Goal: Task Accomplishment & Management: Use online tool/utility

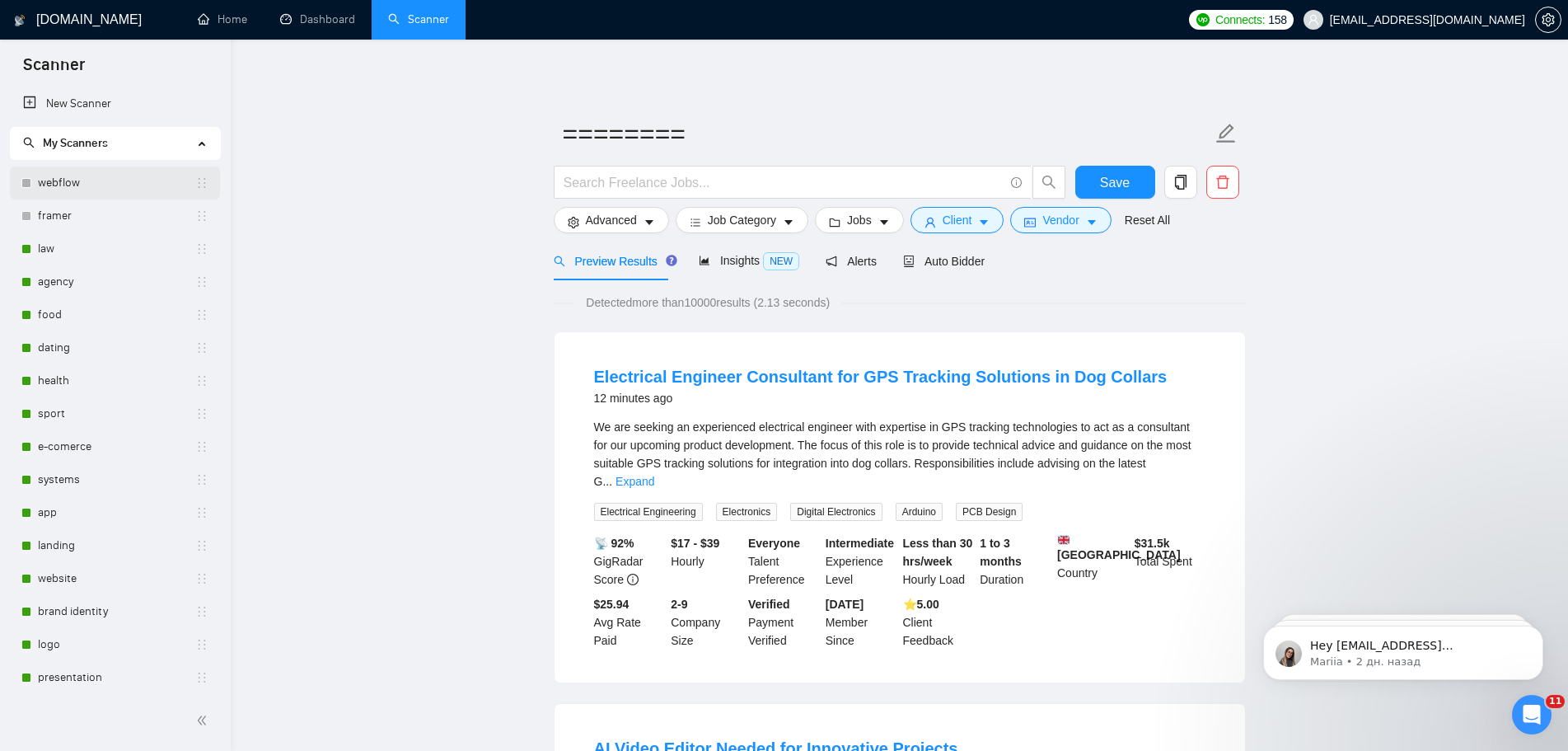
click at [99, 181] on link "webflow" at bounding box center [117, 183] width 157 height 33
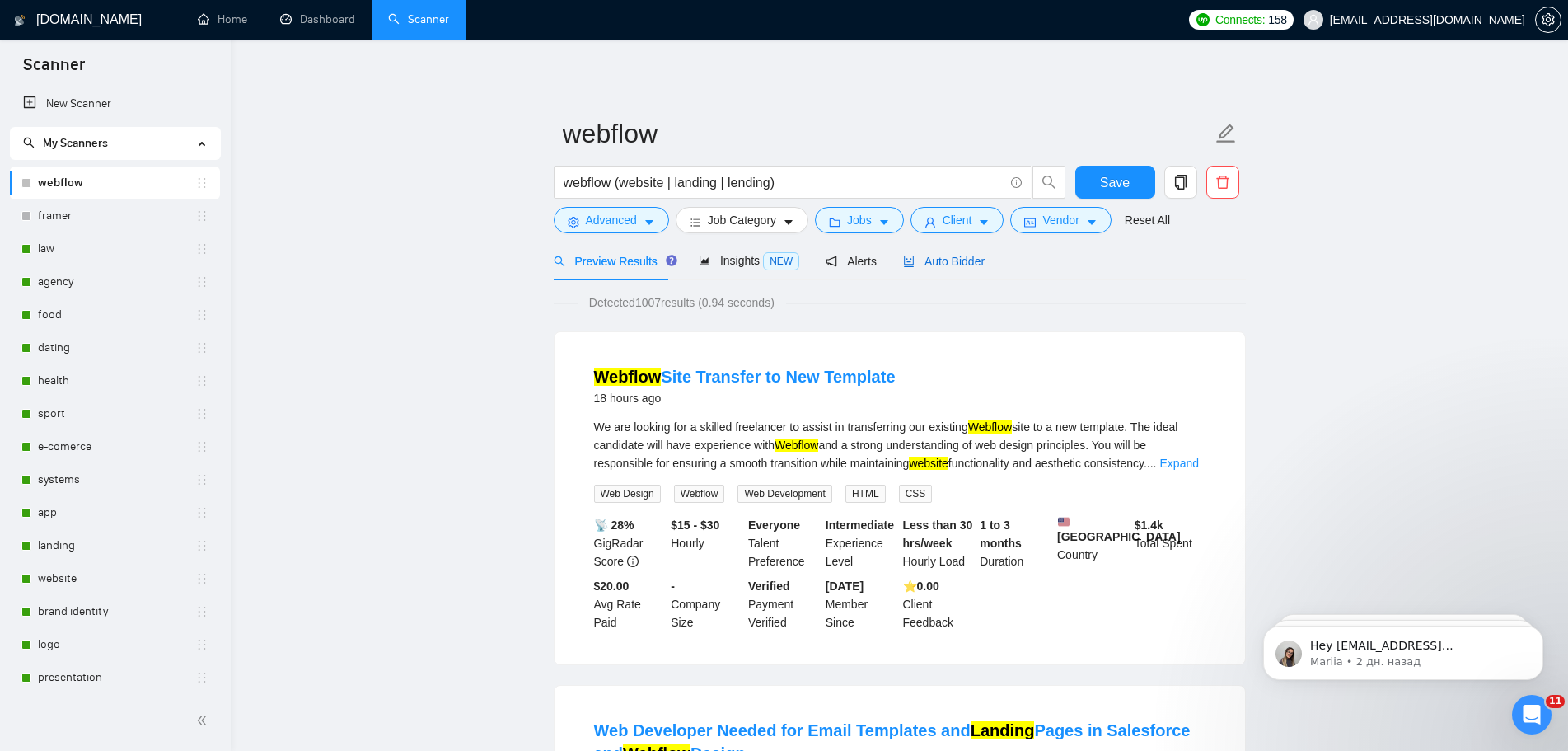
click at [959, 270] on div "Auto Bidder" at bounding box center [943, 260] width 82 height 18
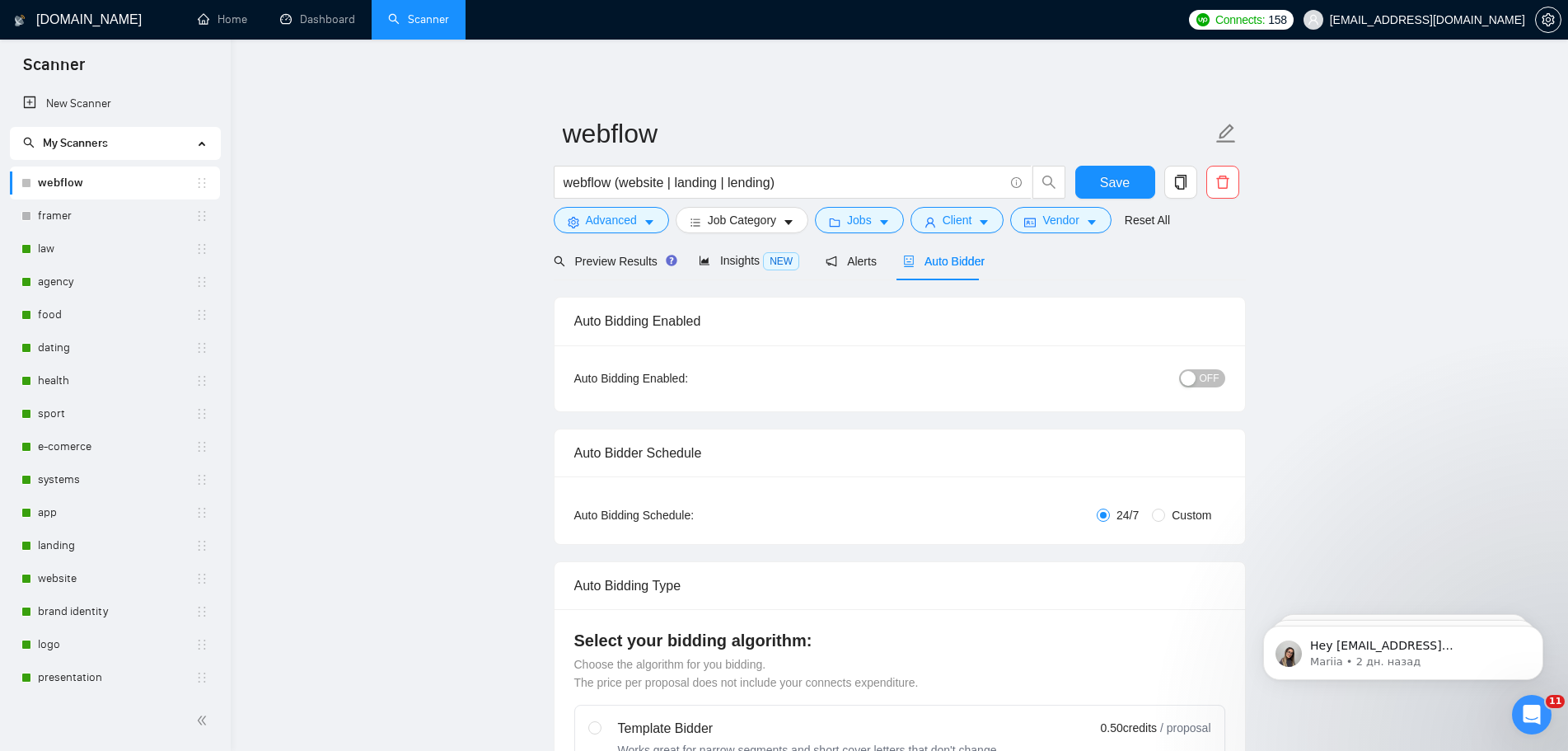
checkbox input "true"
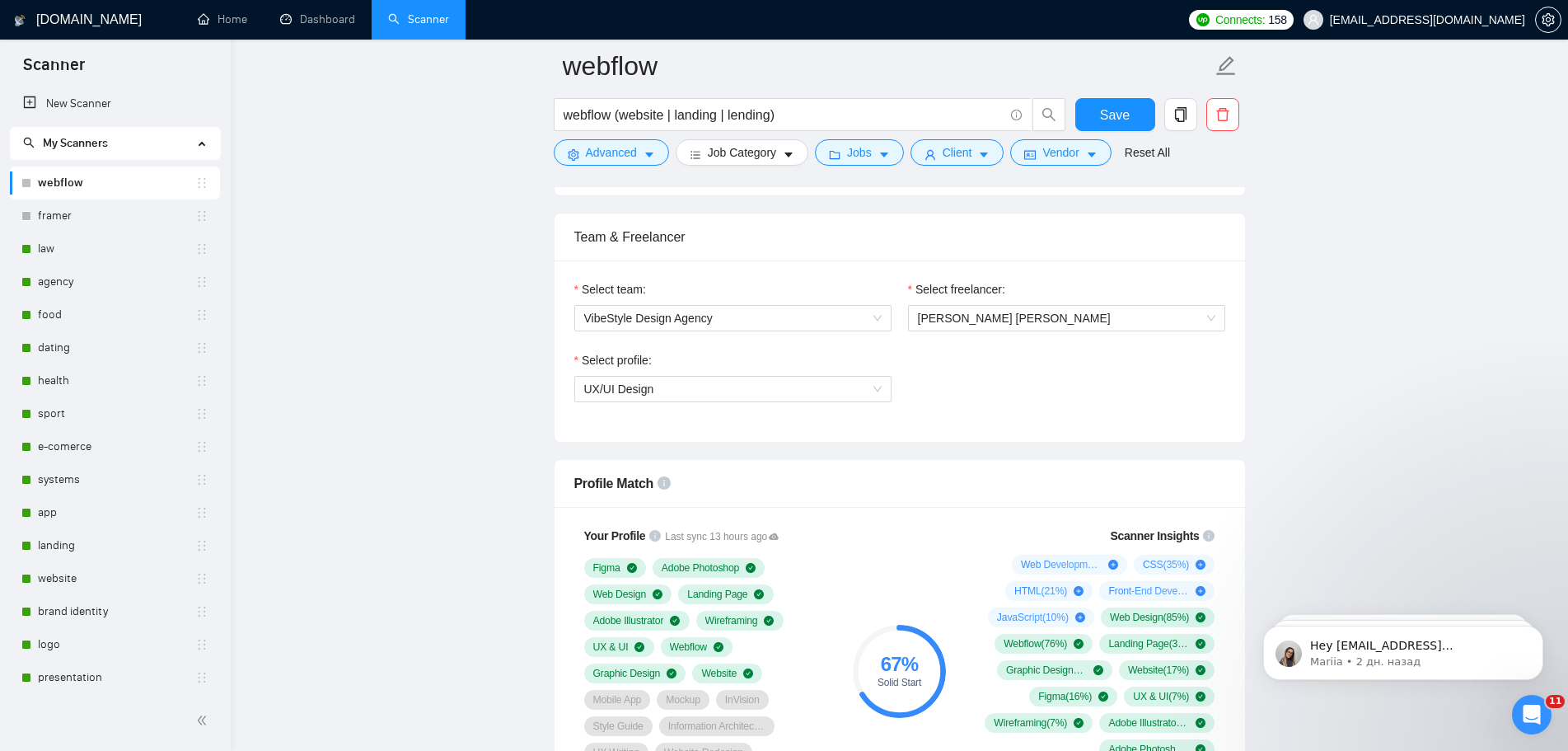
scroll to position [825, 0]
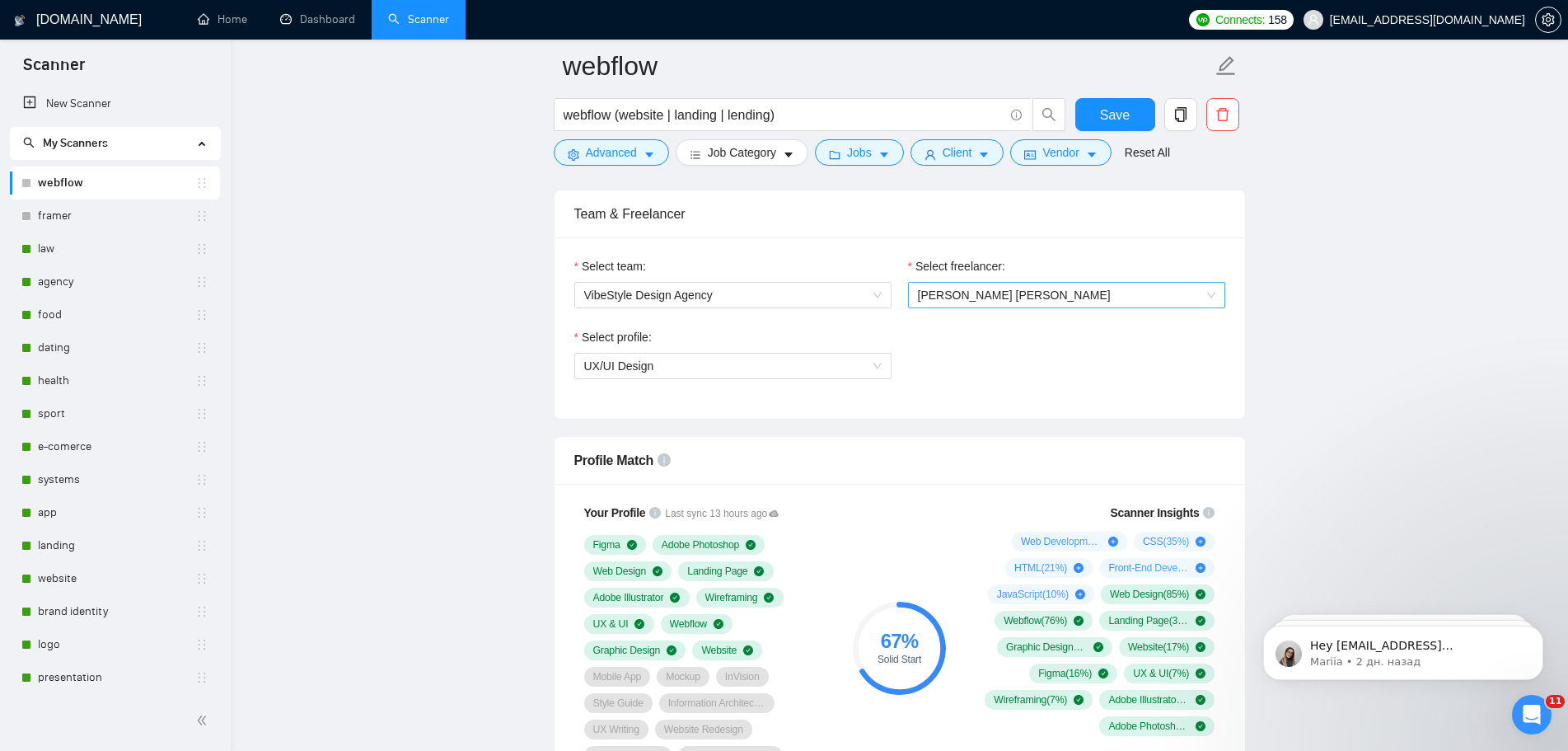
click at [1026, 300] on span "[PERSON_NAME] [PERSON_NAME]" at bounding box center [1067, 294] width 298 height 25
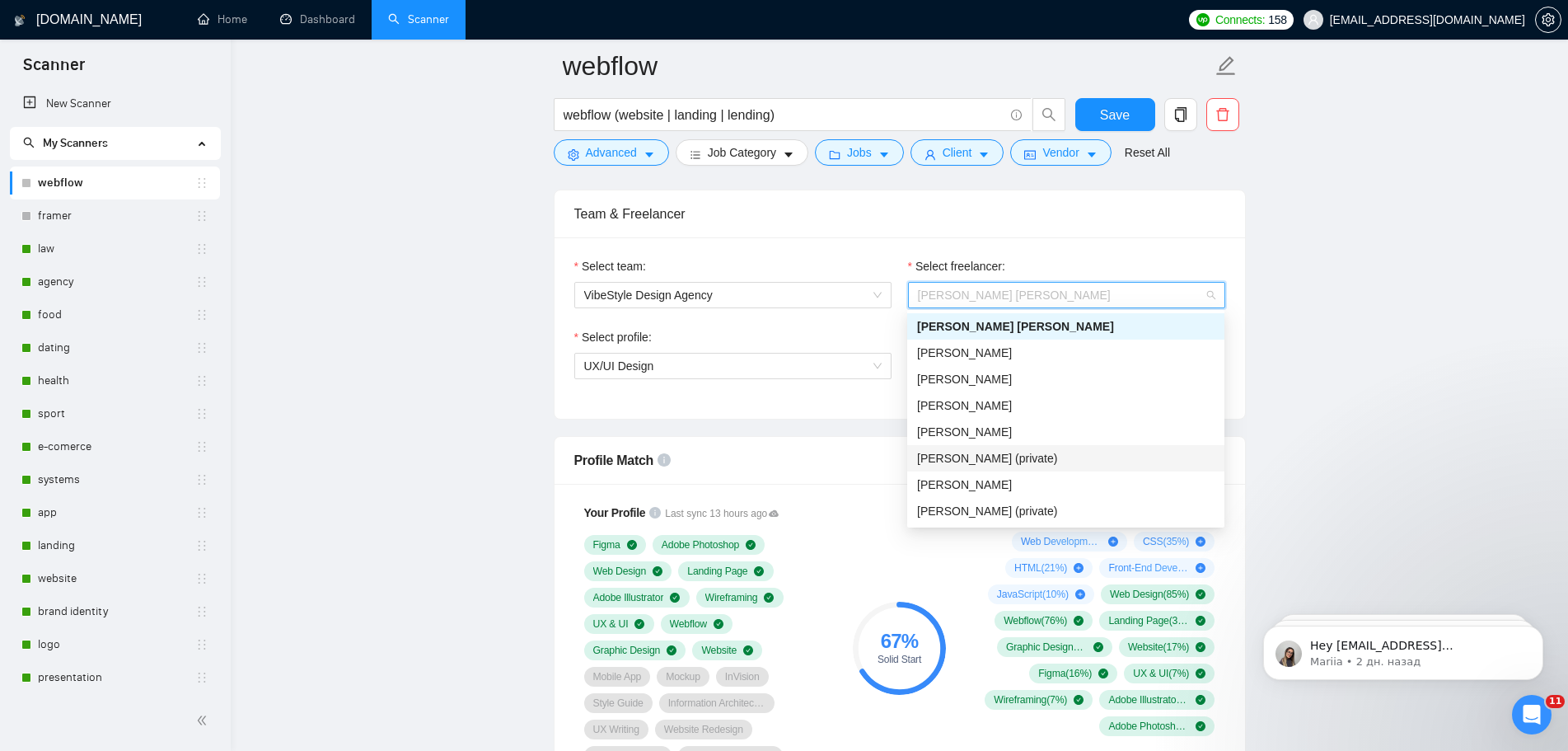
scroll to position [26, 0]
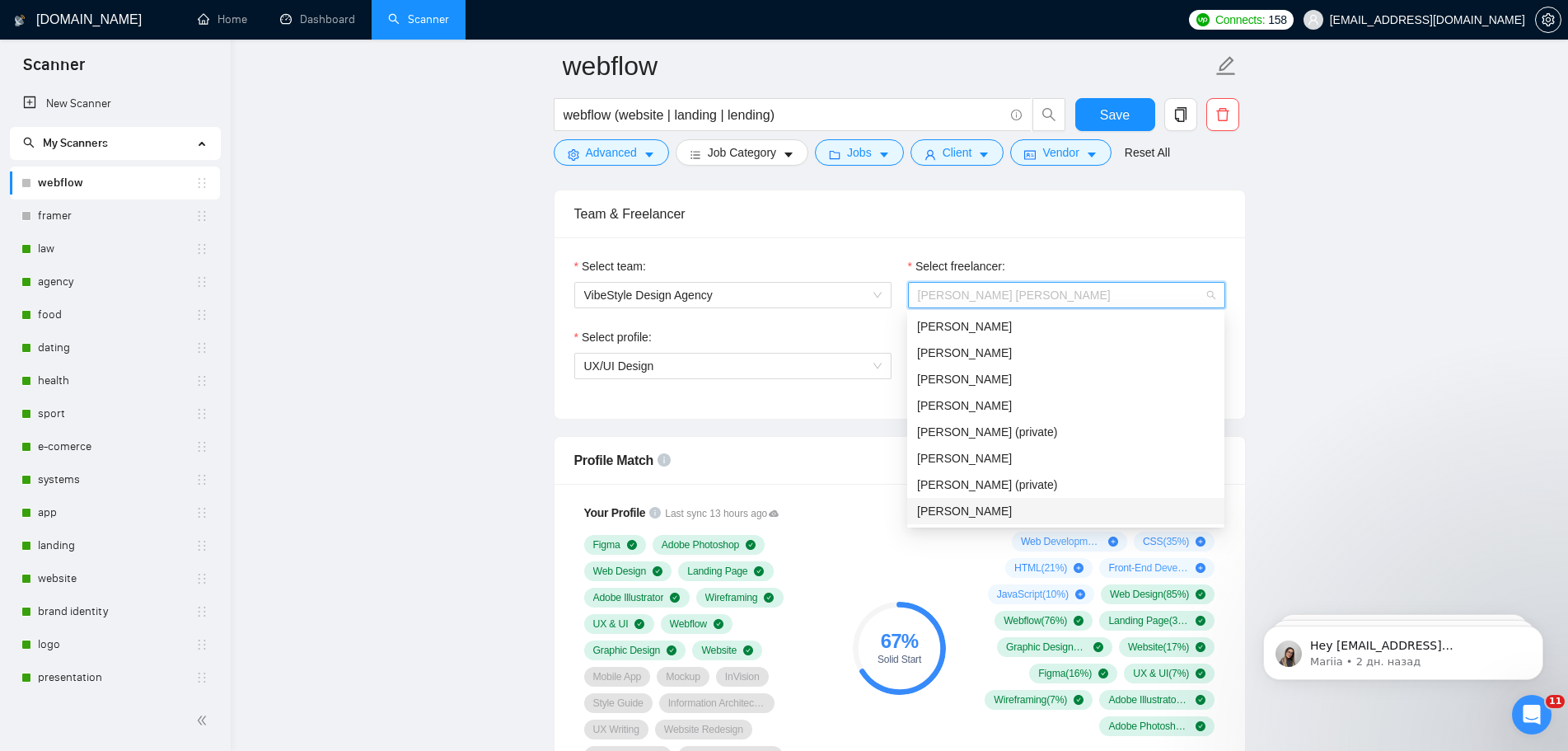
click at [1024, 519] on div "[PERSON_NAME]" at bounding box center [1066, 511] width 298 height 18
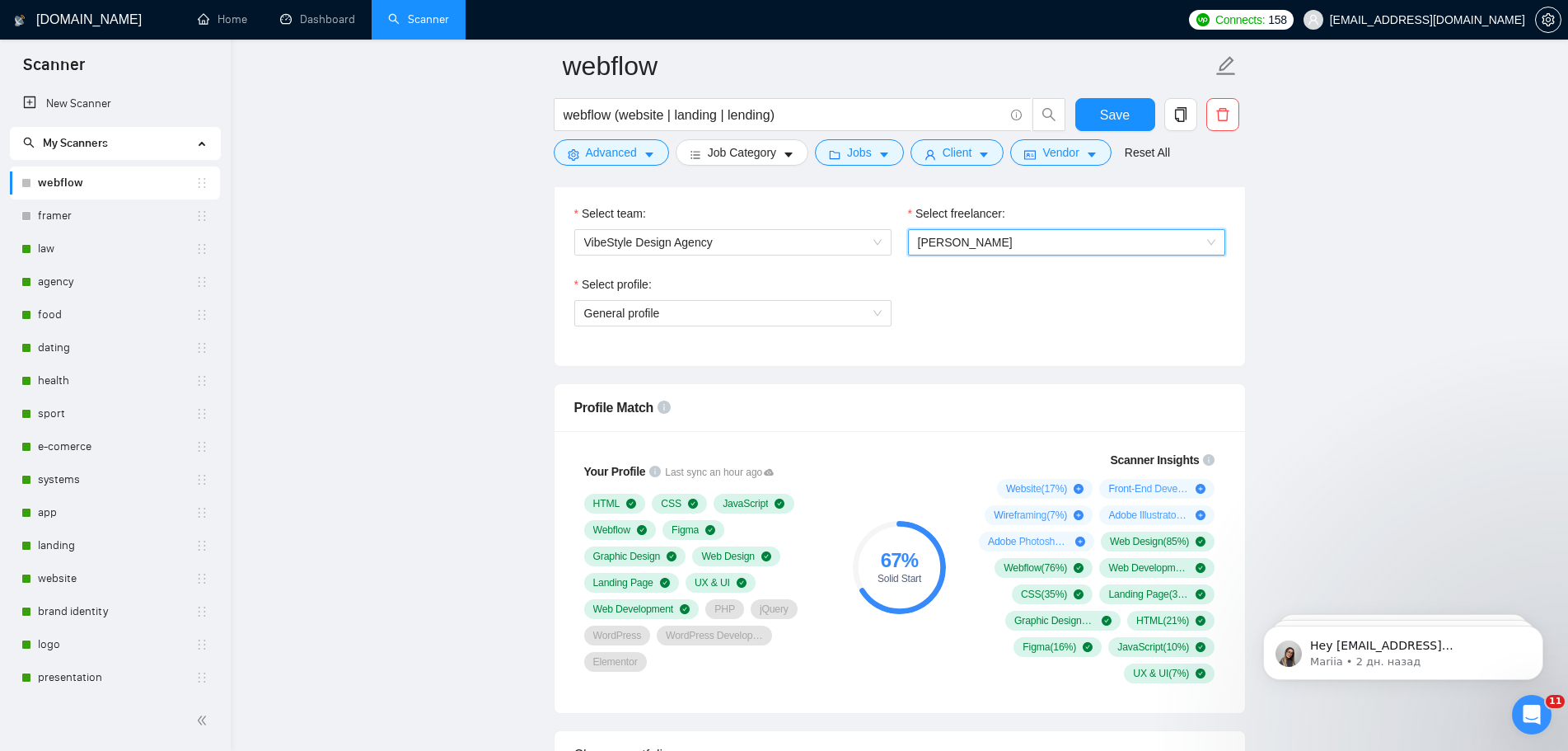
scroll to position [907, 0]
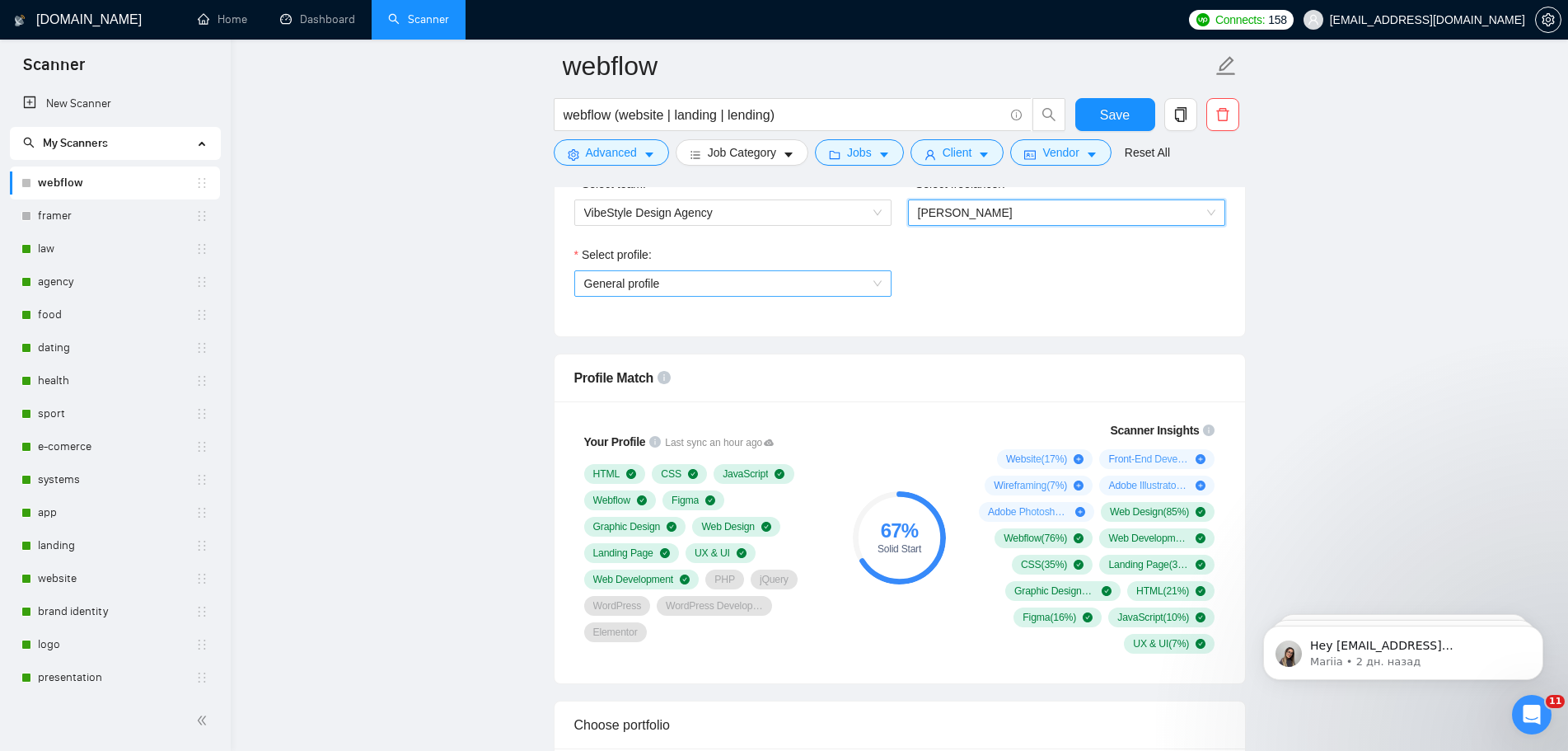
click at [819, 273] on span "General profile" at bounding box center [733, 283] width 298 height 25
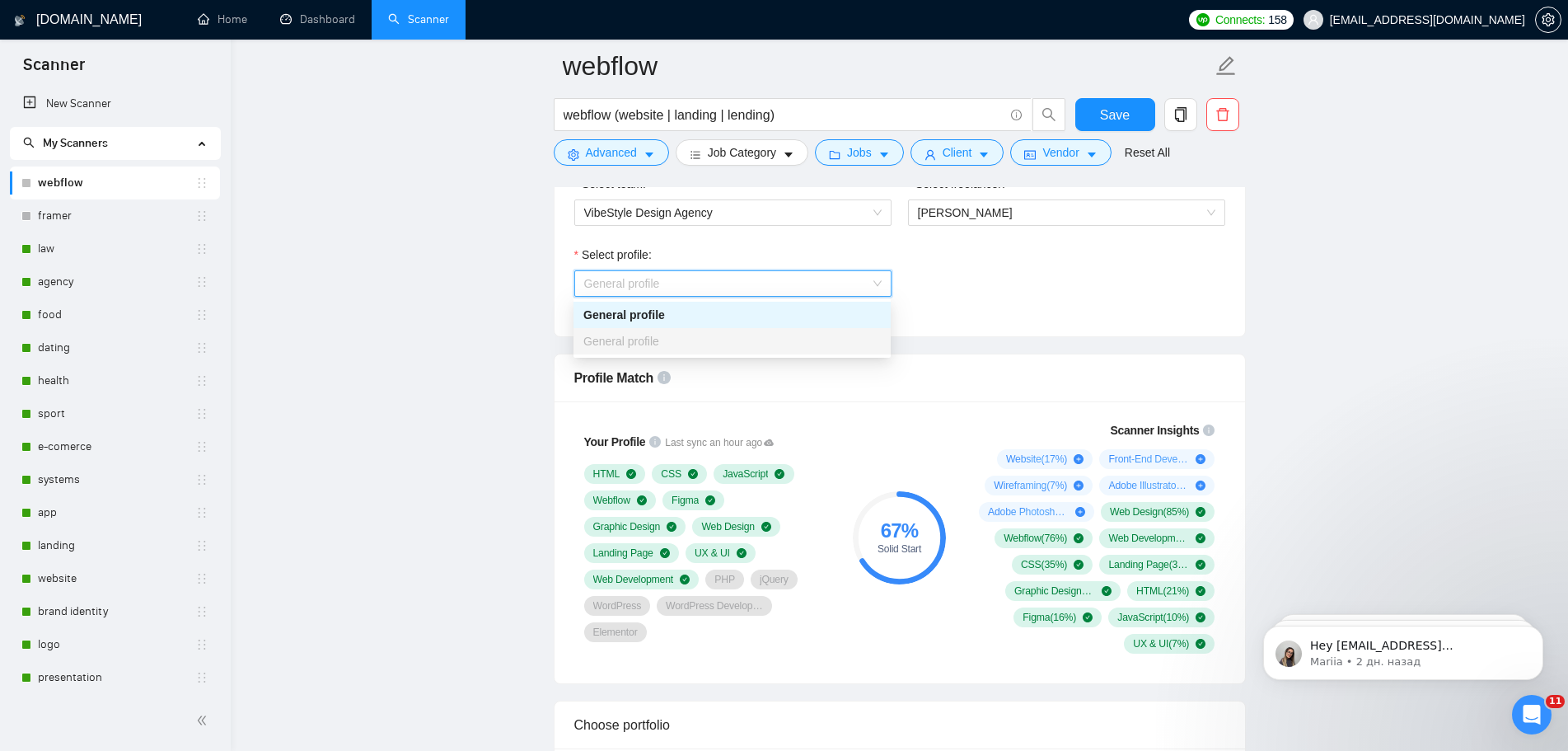
click at [989, 309] on div "Select profile: General profile" at bounding box center [900, 282] width 668 height 71
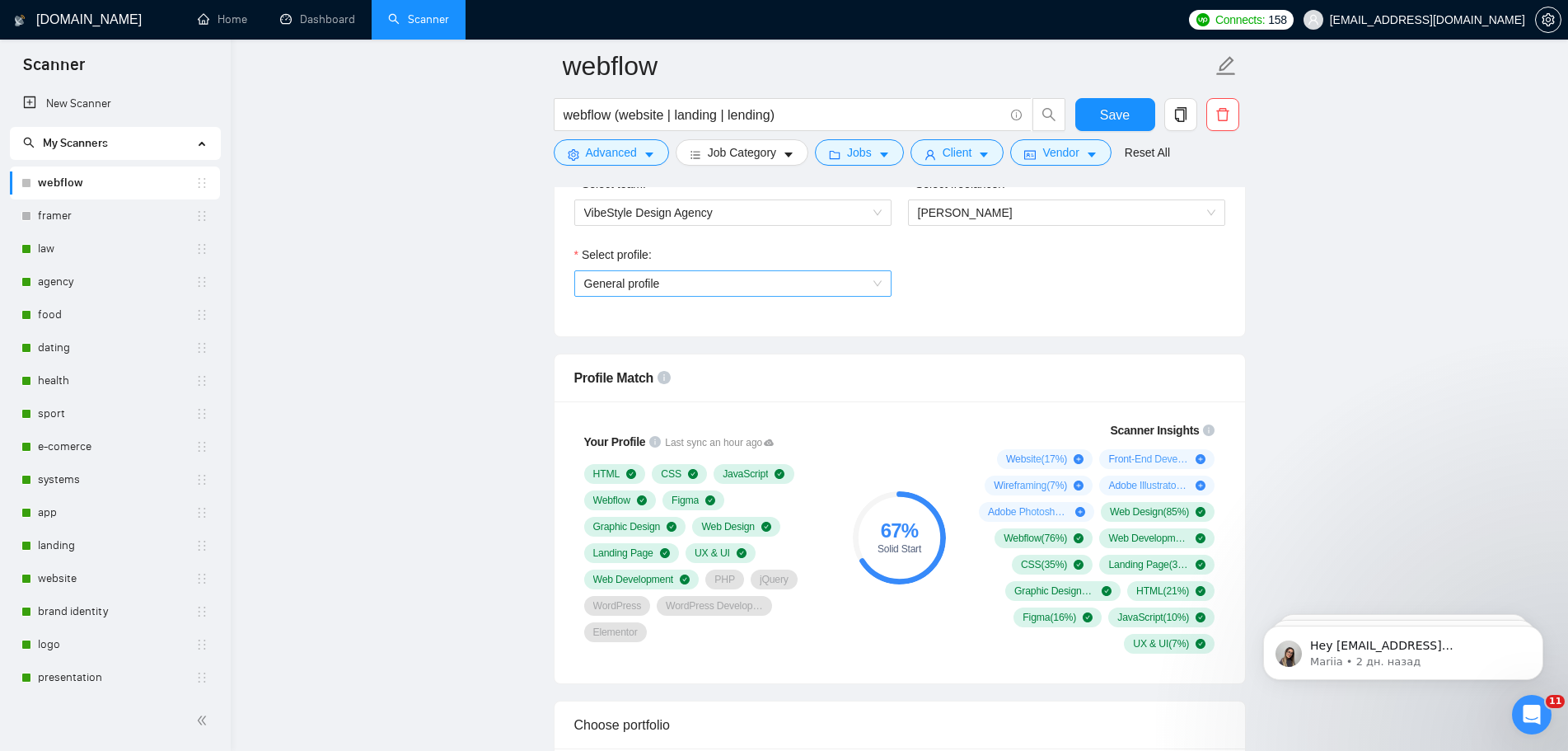
click at [887, 288] on div "General profile" at bounding box center [732, 283] width 317 height 26
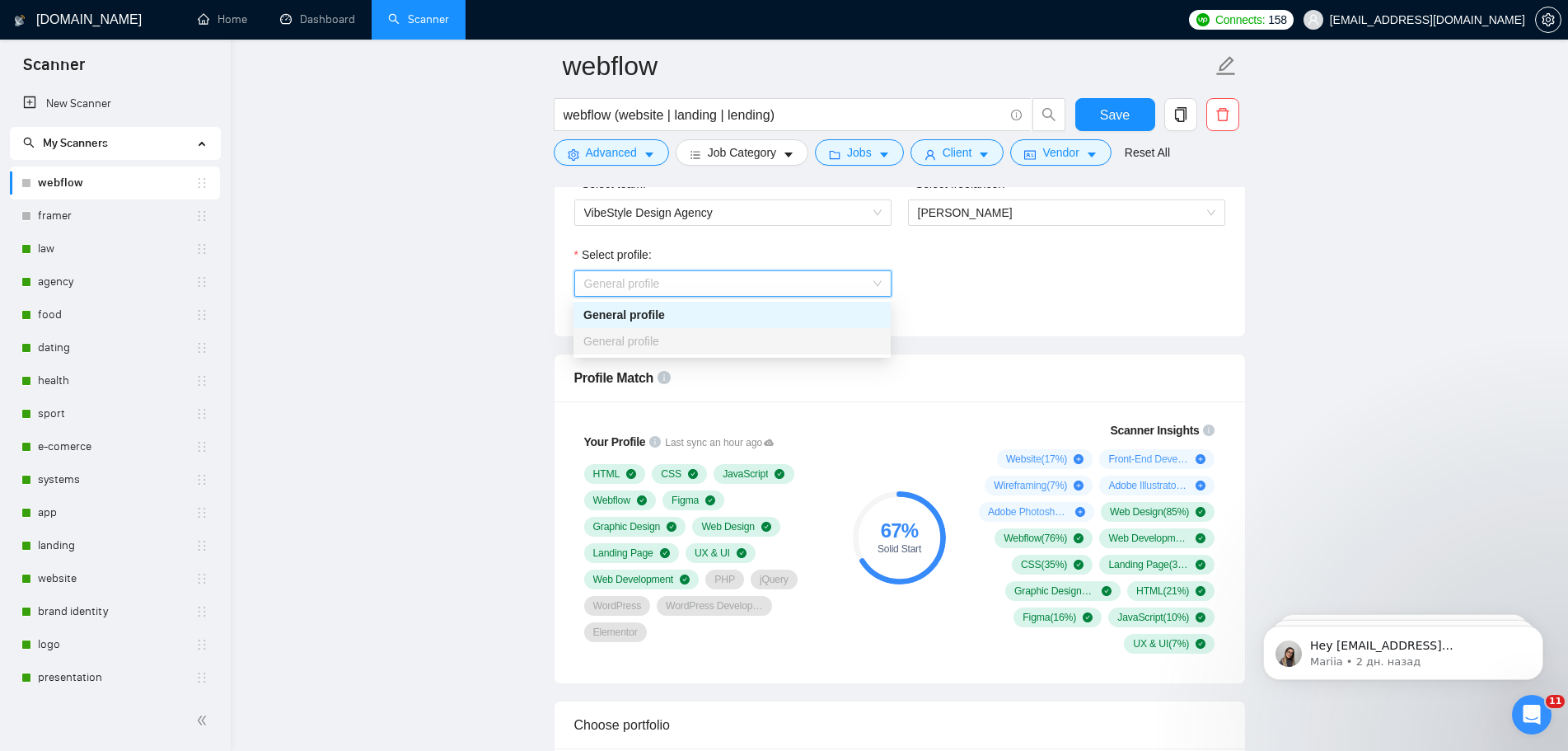
click at [739, 310] on div "General profile" at bounding box center [732, 315] width 298 height 18
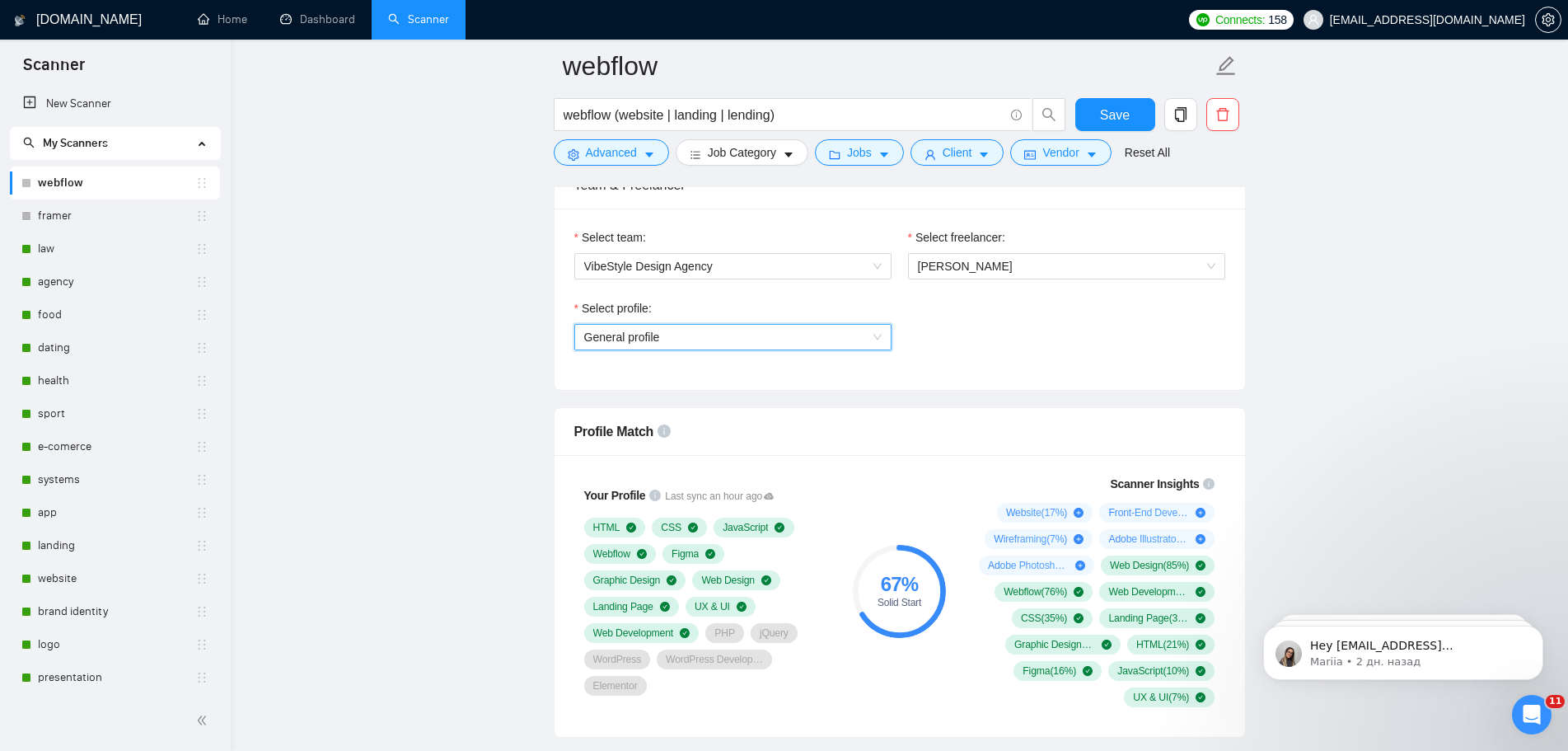
scroll to position [825, 0]
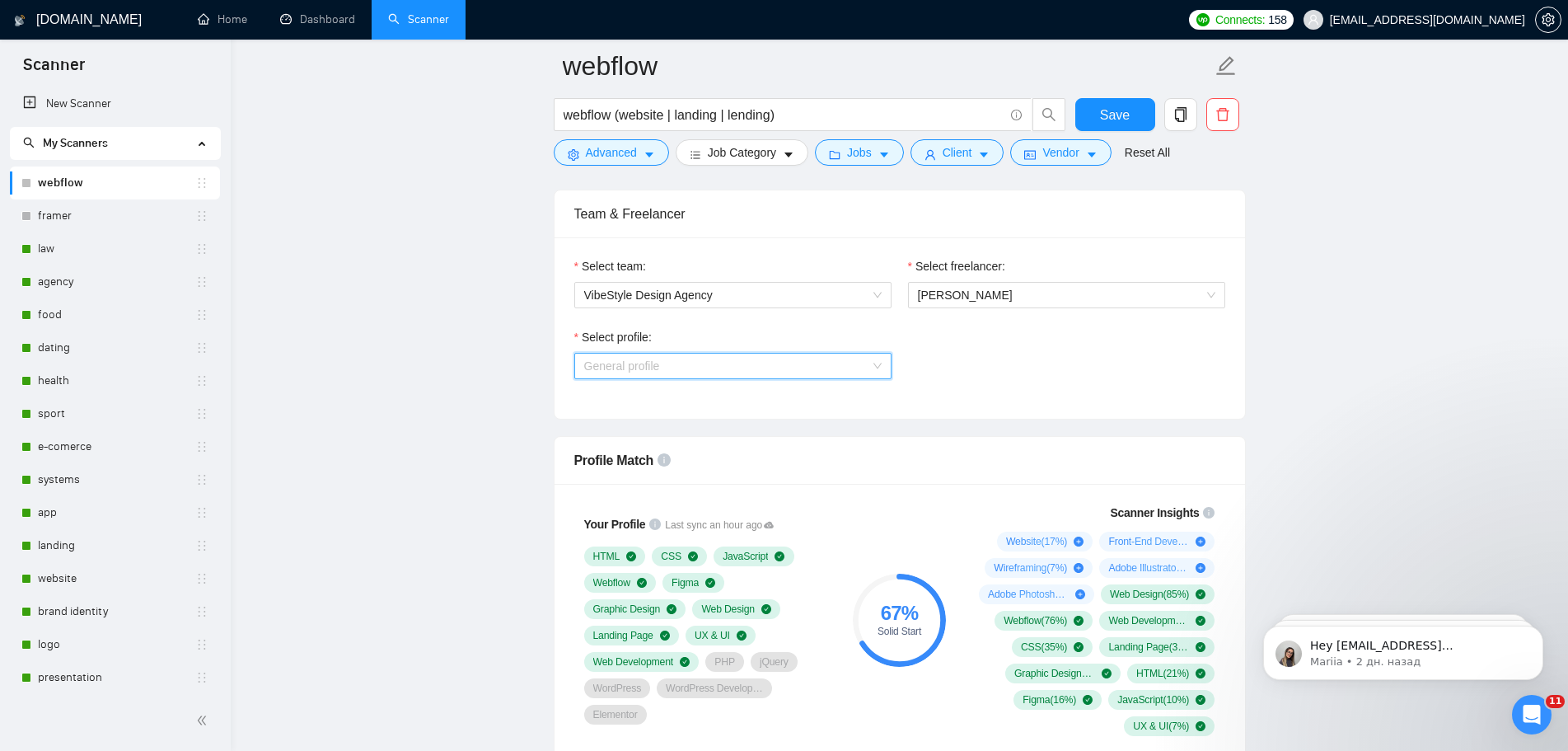
click at [852, 369] on span "General profile" at bounding box center [733, 365] width 298 height 25
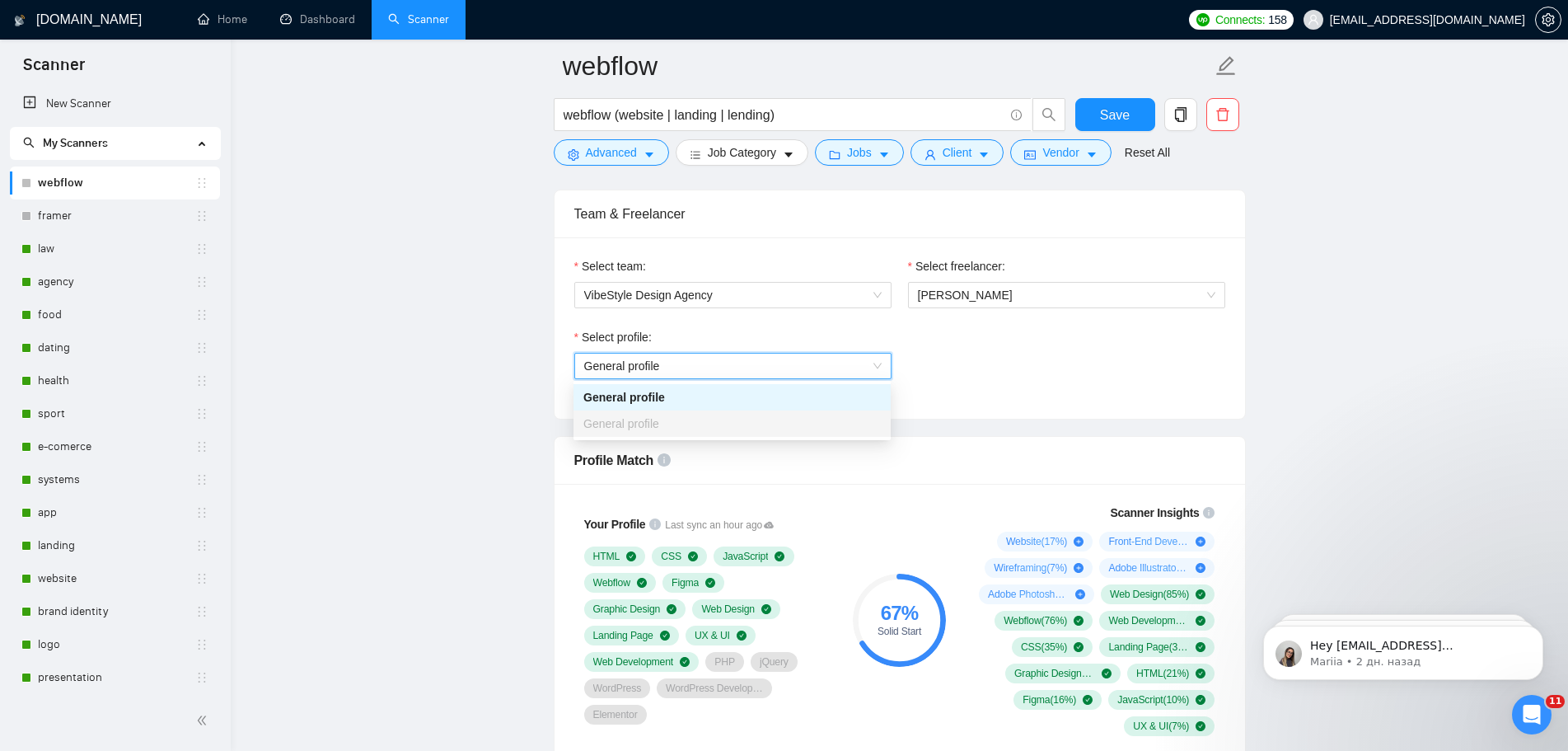
click at [986, 398] on div "Select team: VibeStyle Design Agency Select freelancer: [PERSON_NAME] Select pr…" at bounding box center [899, 328] width 691 height 181
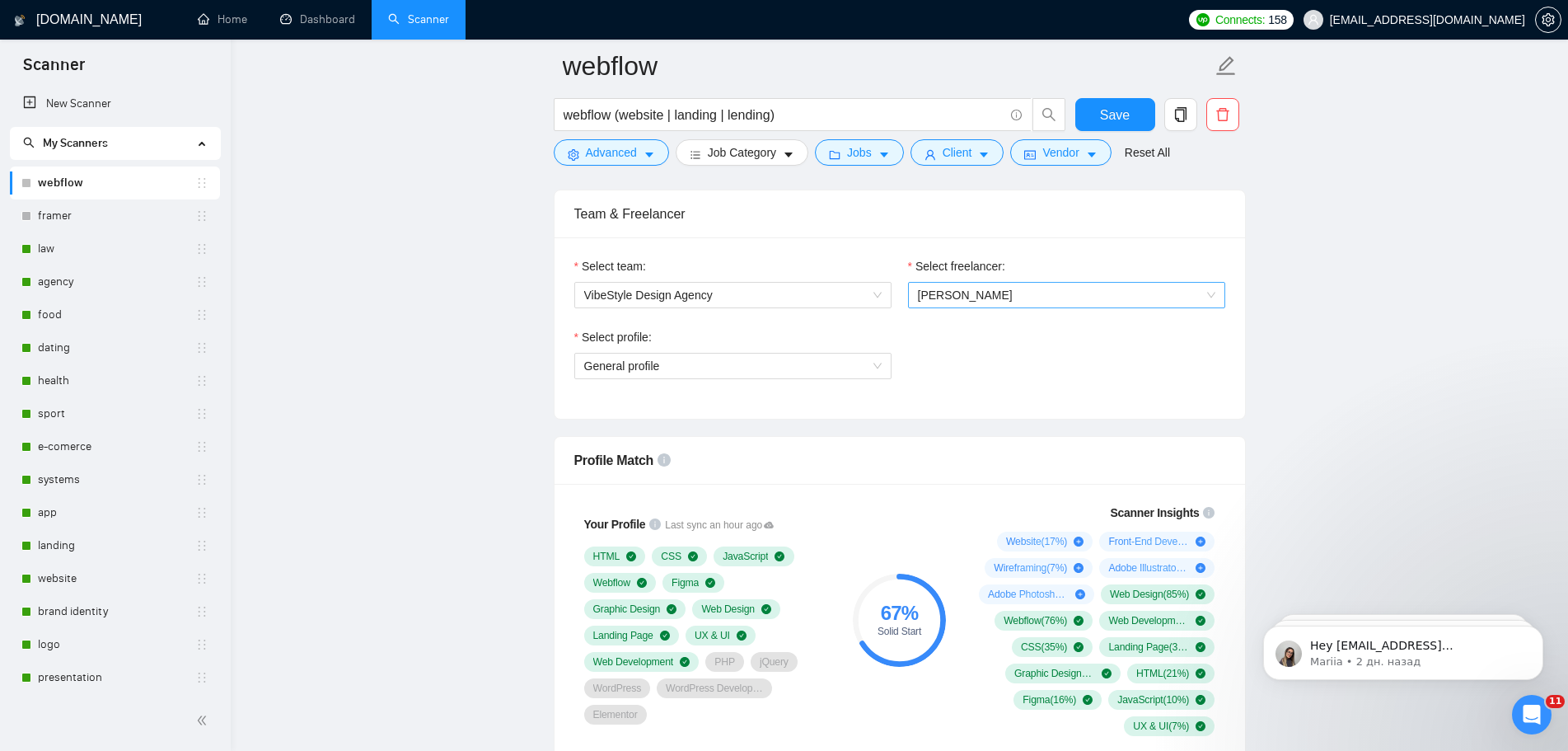
click at [1102, 302] on span "[PERSON_NAME]" at bounding box center [1067, 294] width 298 height 25
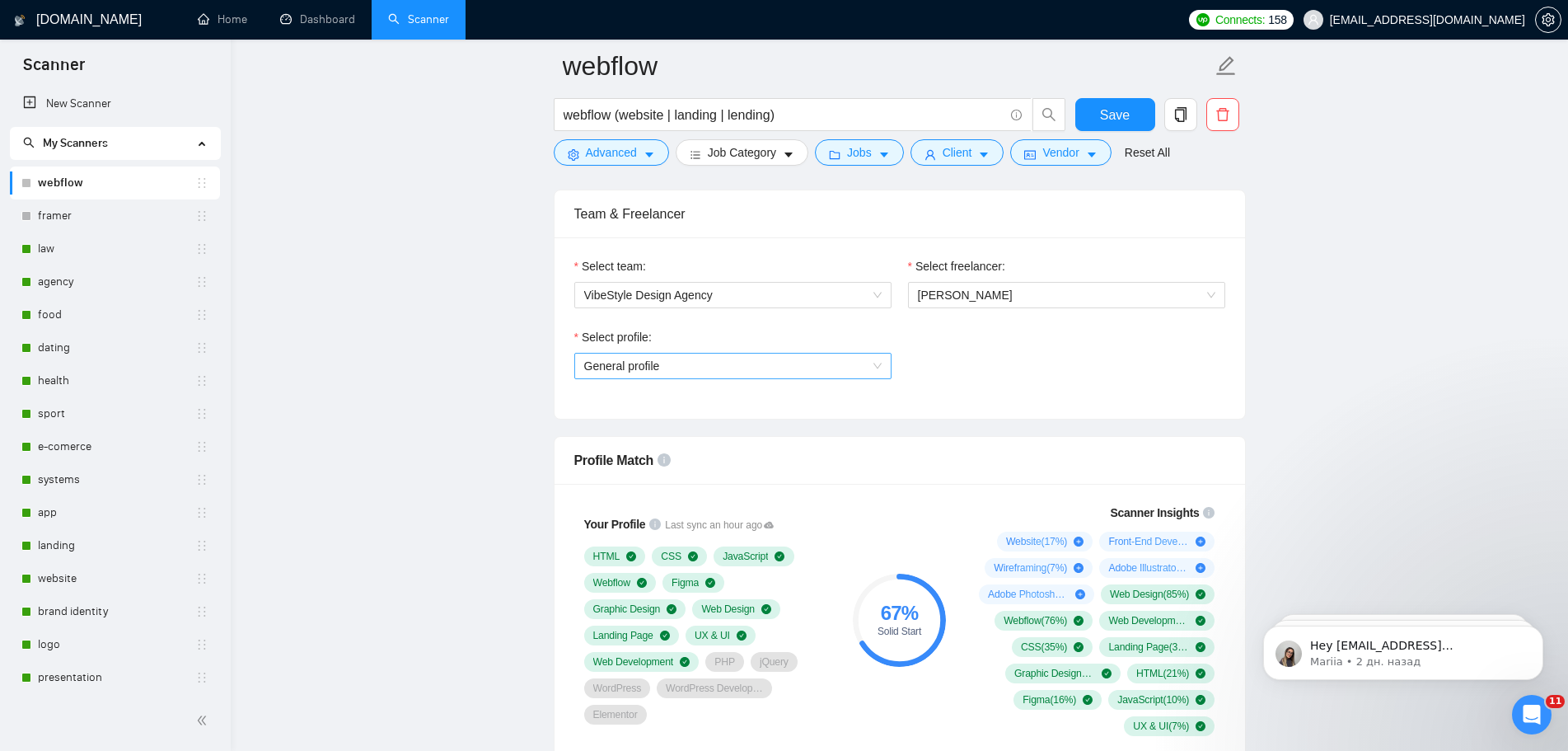
click at [888, 359] on div "General profile" at bounding box center [732, 365] width 317 height 26
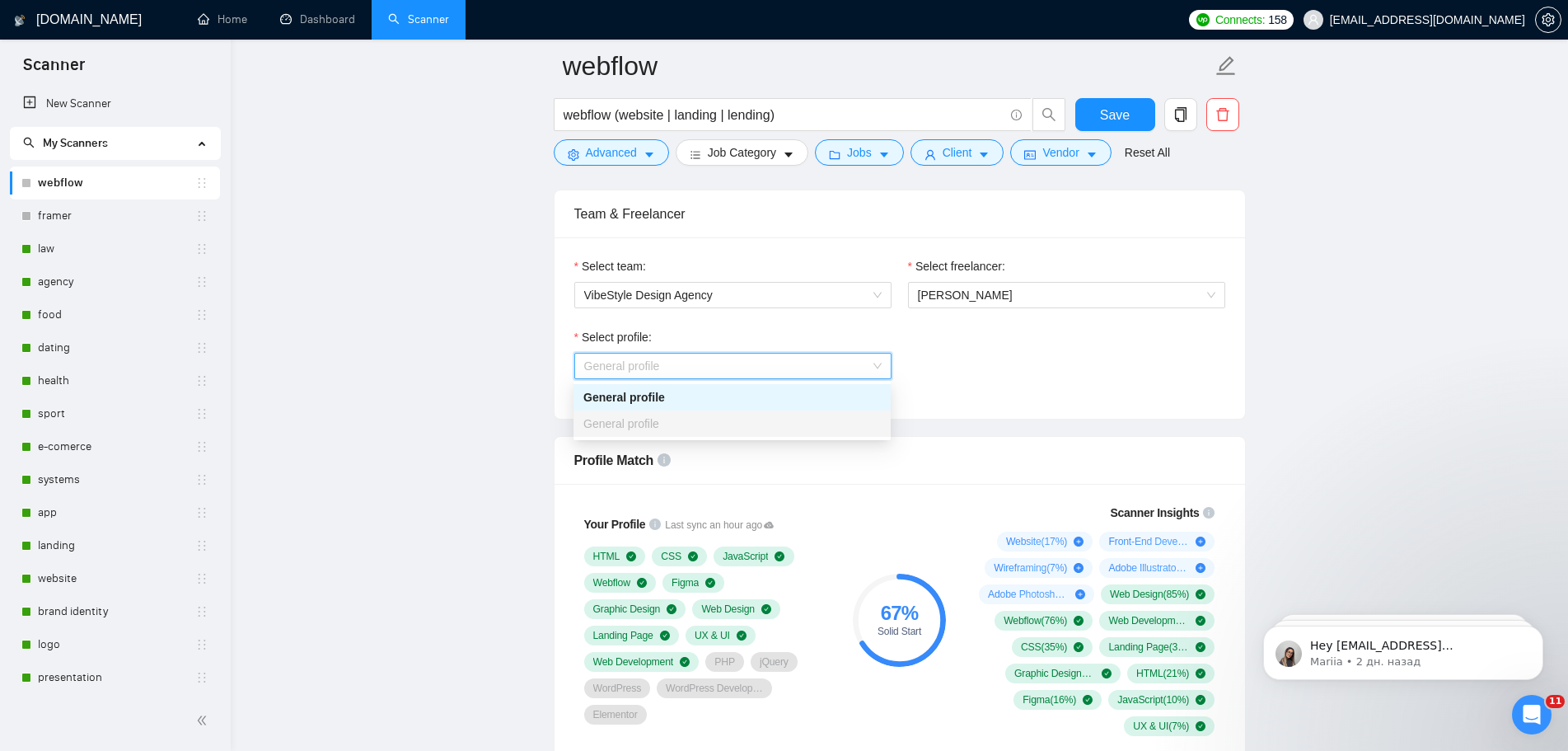
click at [748, 397] on div "General profile" at bounding box center [732, 397] width 298 height 18
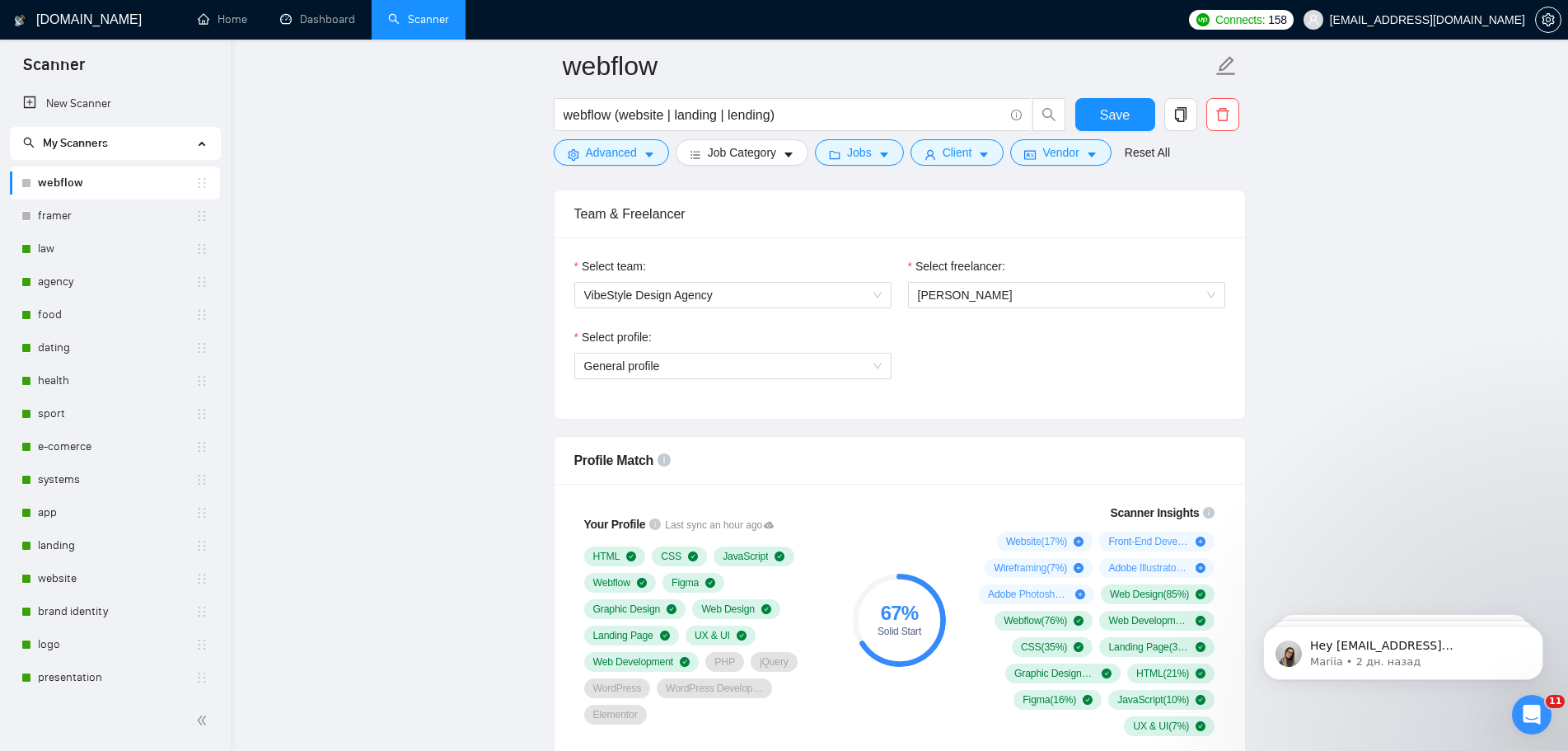
click at [1028, 397] on div "Select profile: General profile" at bounding box center [900, 364] width 668 height 71
click at [863, 368] on span "General profile" at bounding box center [733, 365] width 298 height 25
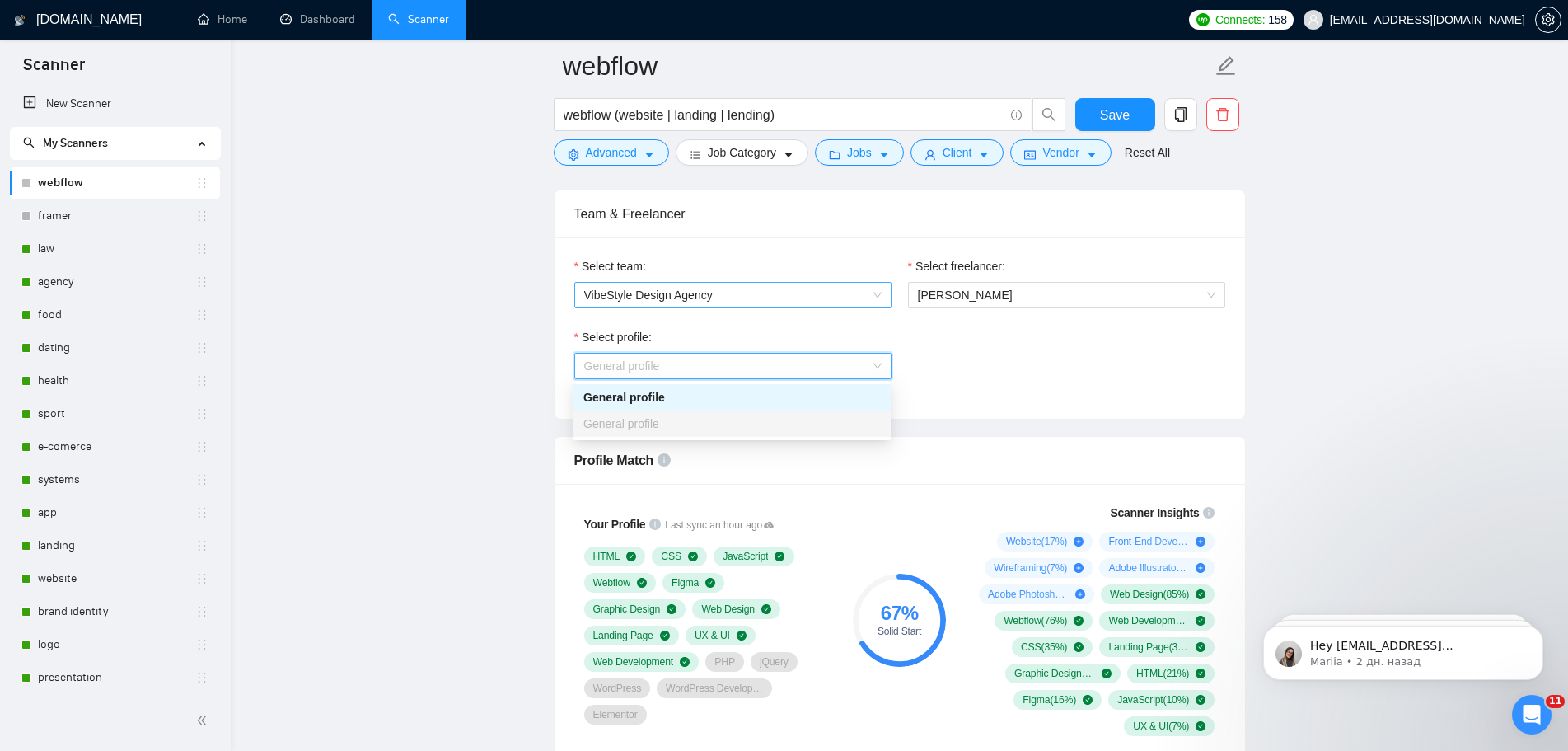
click at [854, 298] on span "VibeStyle Design Agency" at bounding box center [733, 294] width 298 height 25
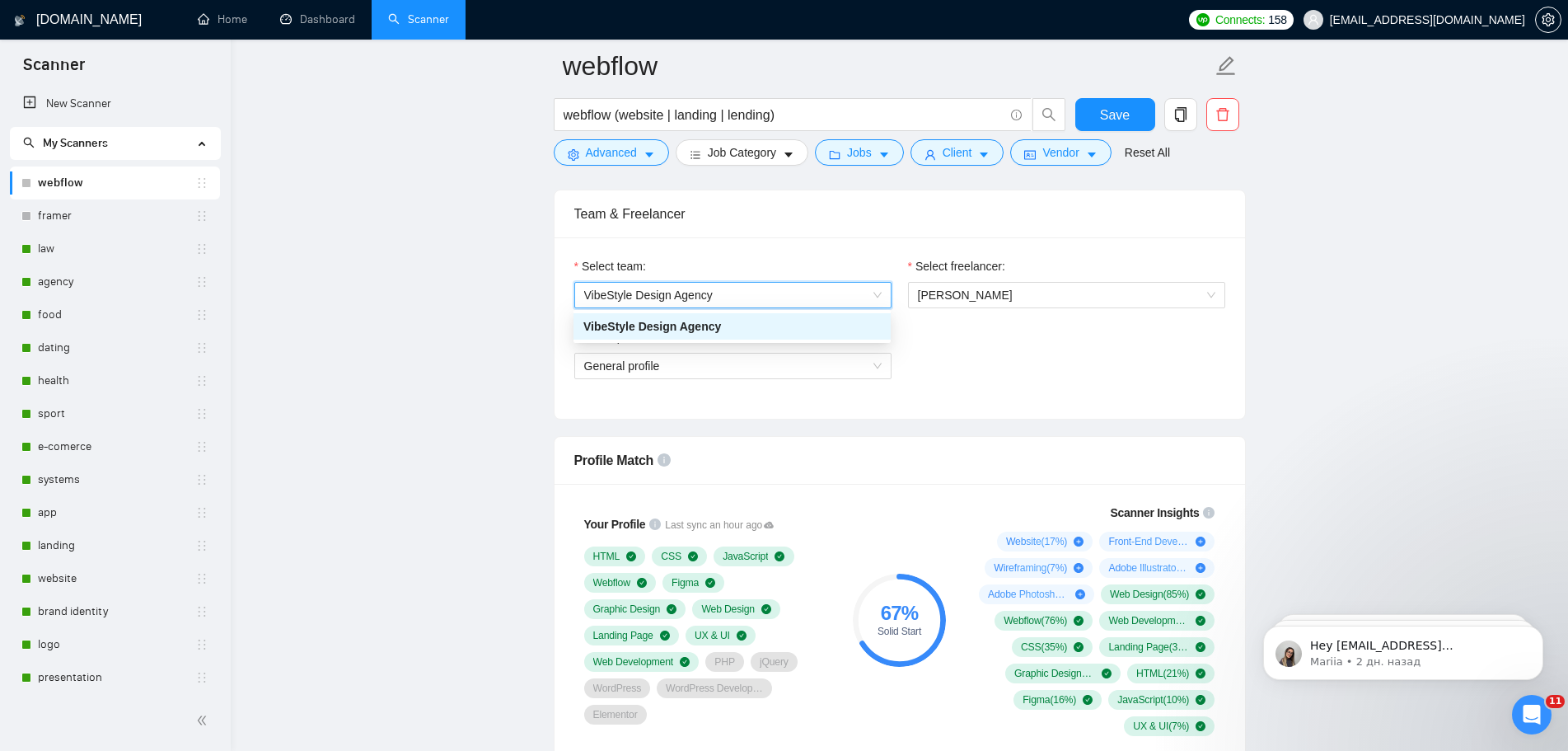
click at [1002, 350] on div "Select profile: General profile" at bounding box center [900, 364] width 668 height 71
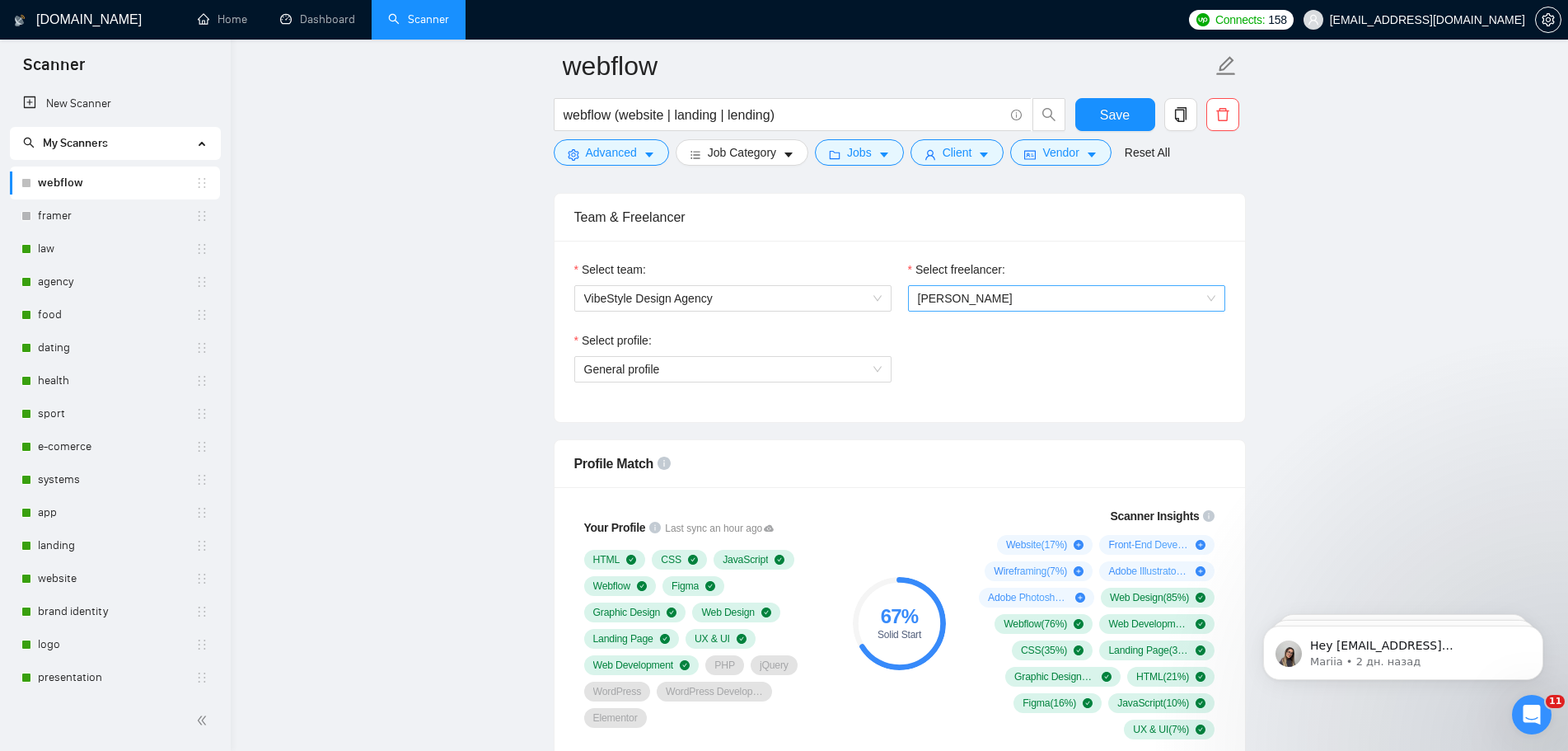
scroll to position [742, 0]
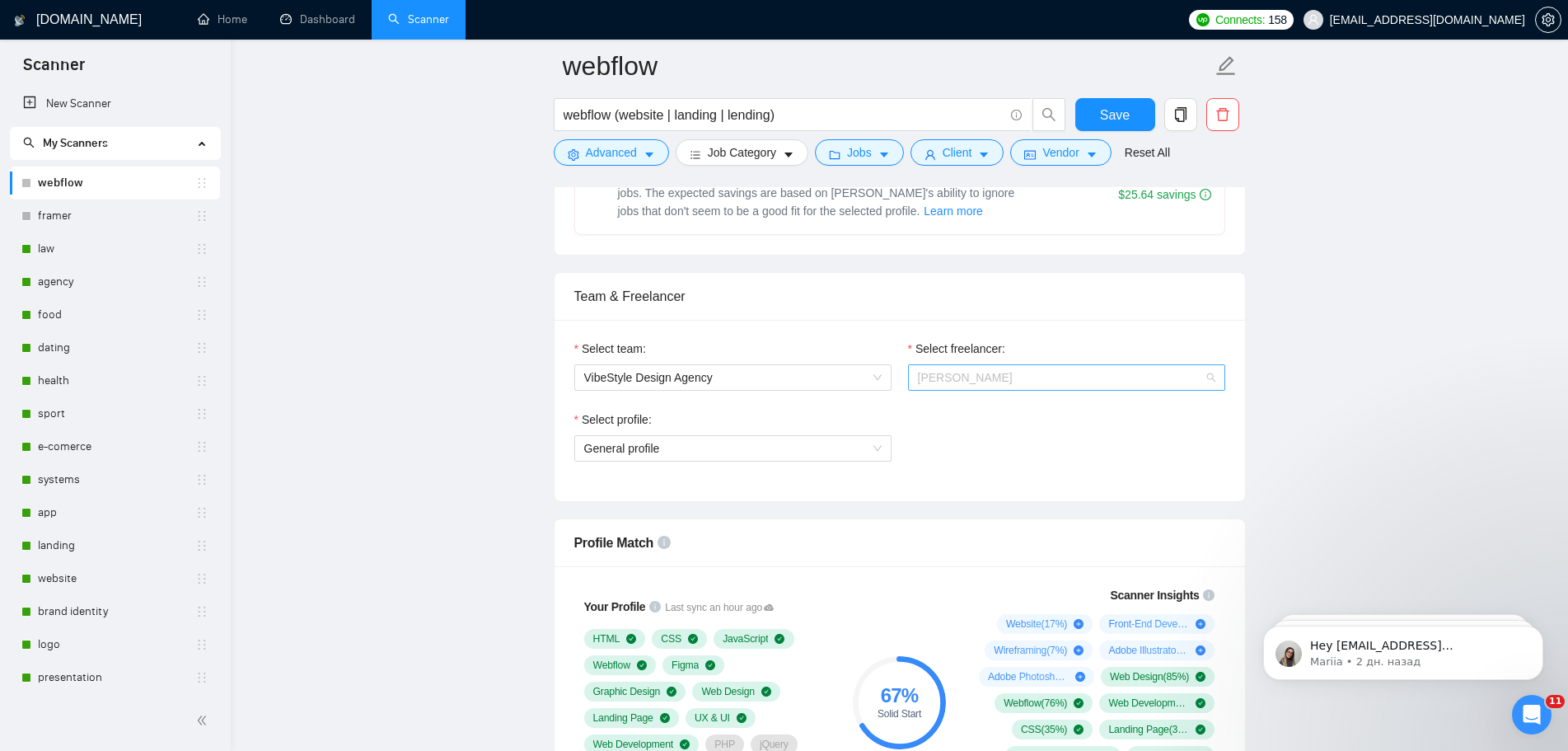
click at [1130, 387] on span "[PERSON_NAME]" at bounding box center [1067, 377] width 298 height 25
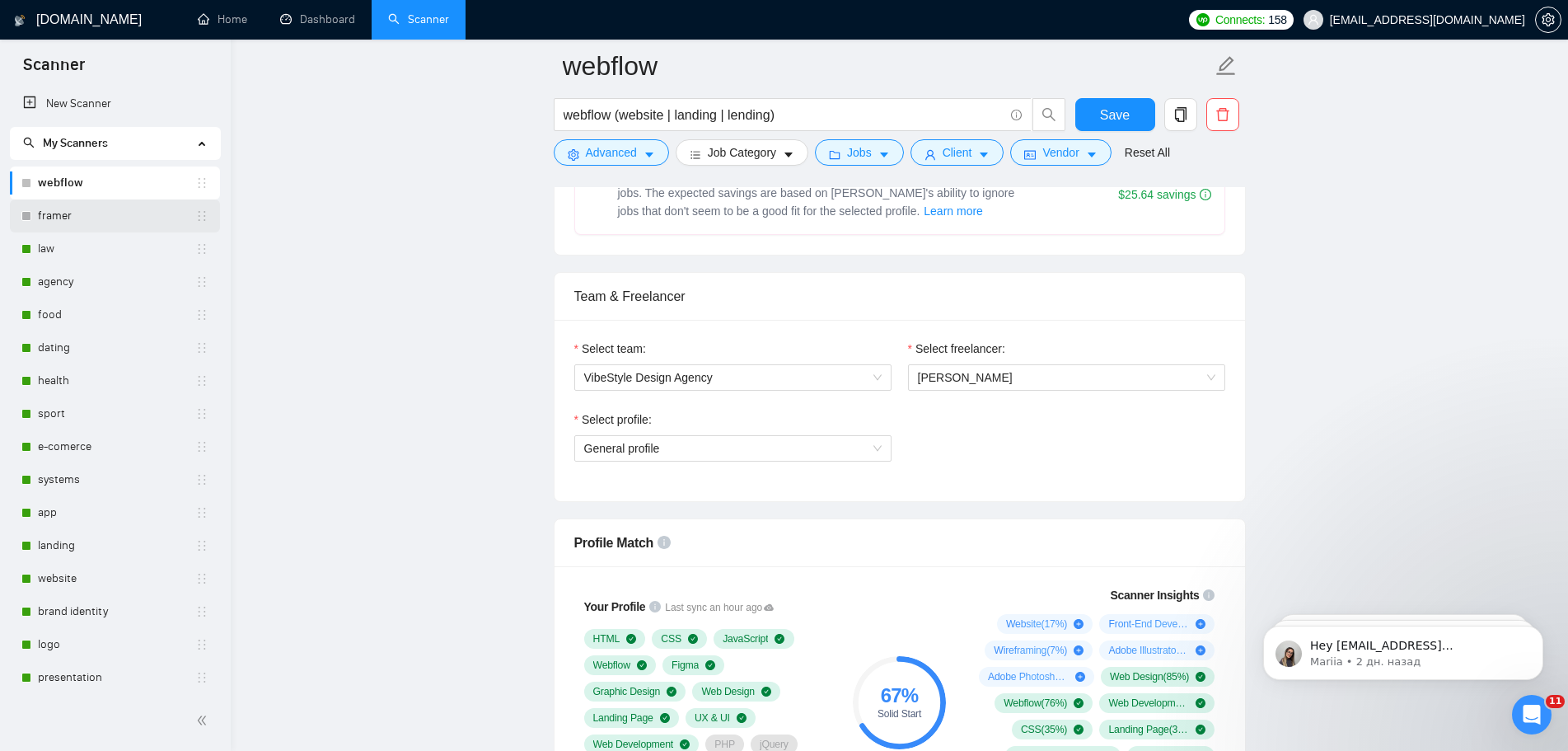
click at [68, 217] on link "framer" at bounding box center [117, 216] width 157 height 33
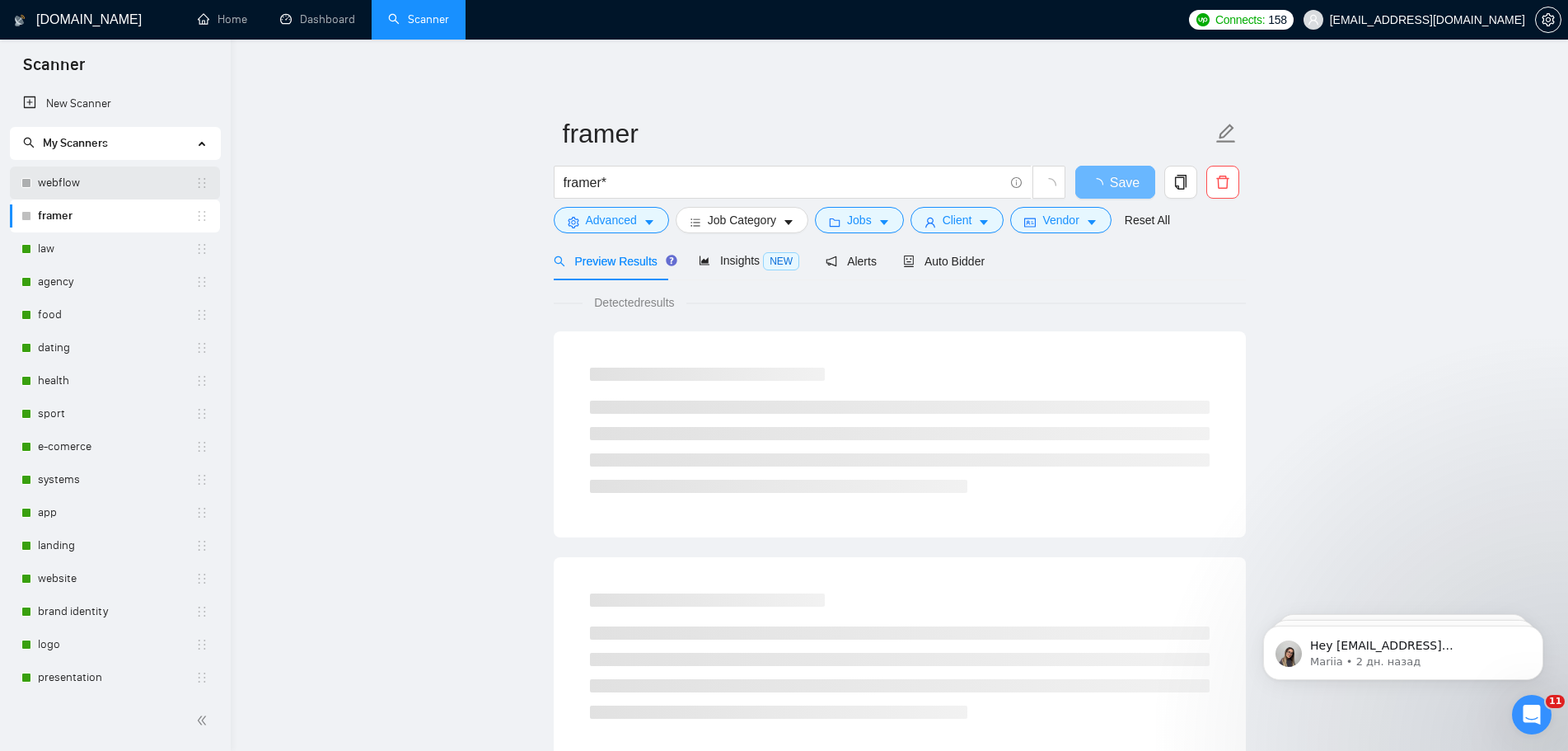
click at [111, 183] on link "webflow" at bounding box center [117, 183] width 157 height 33
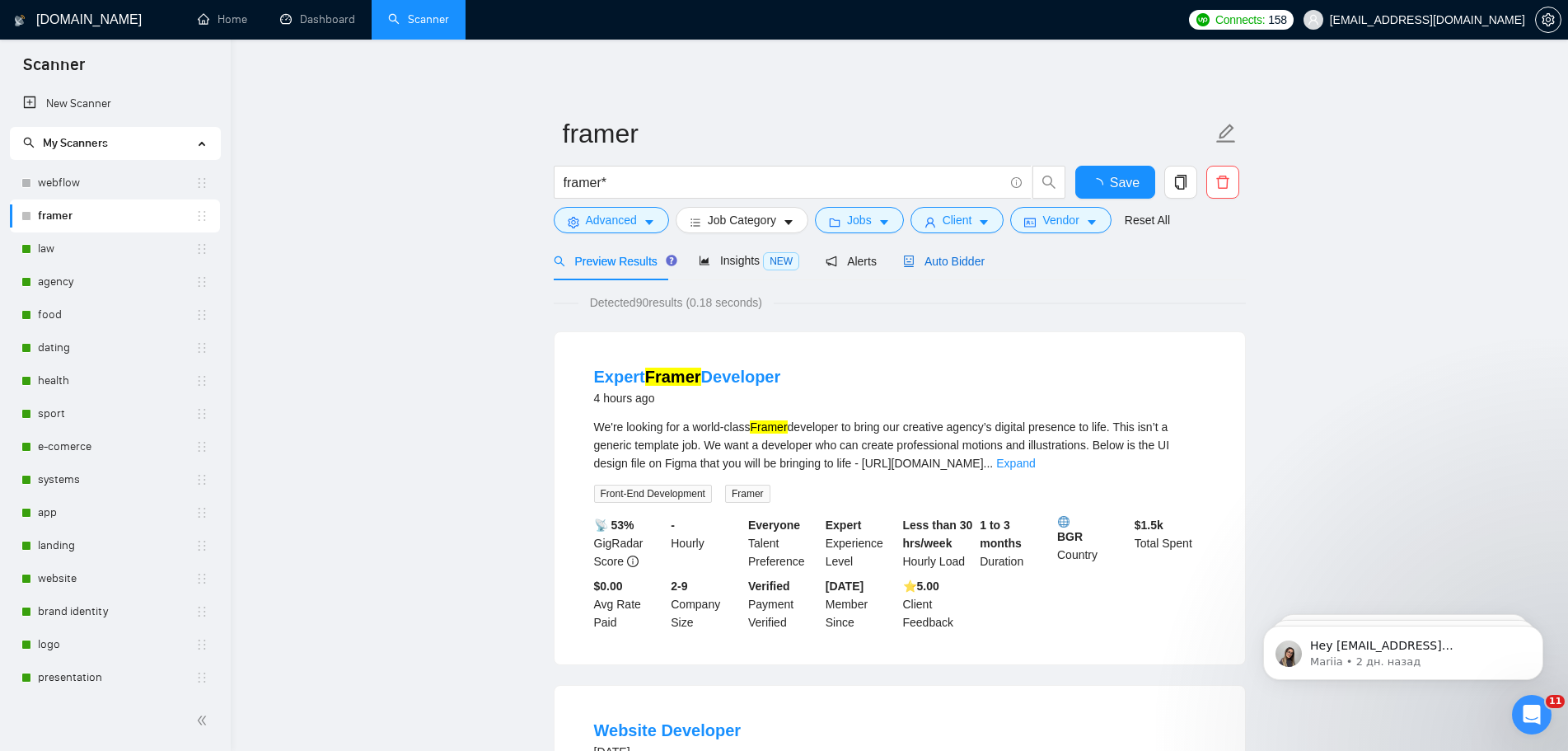
click at [954, 260] on span "Auto Bidder" at bounding box center [943, 261] width 82 height 14
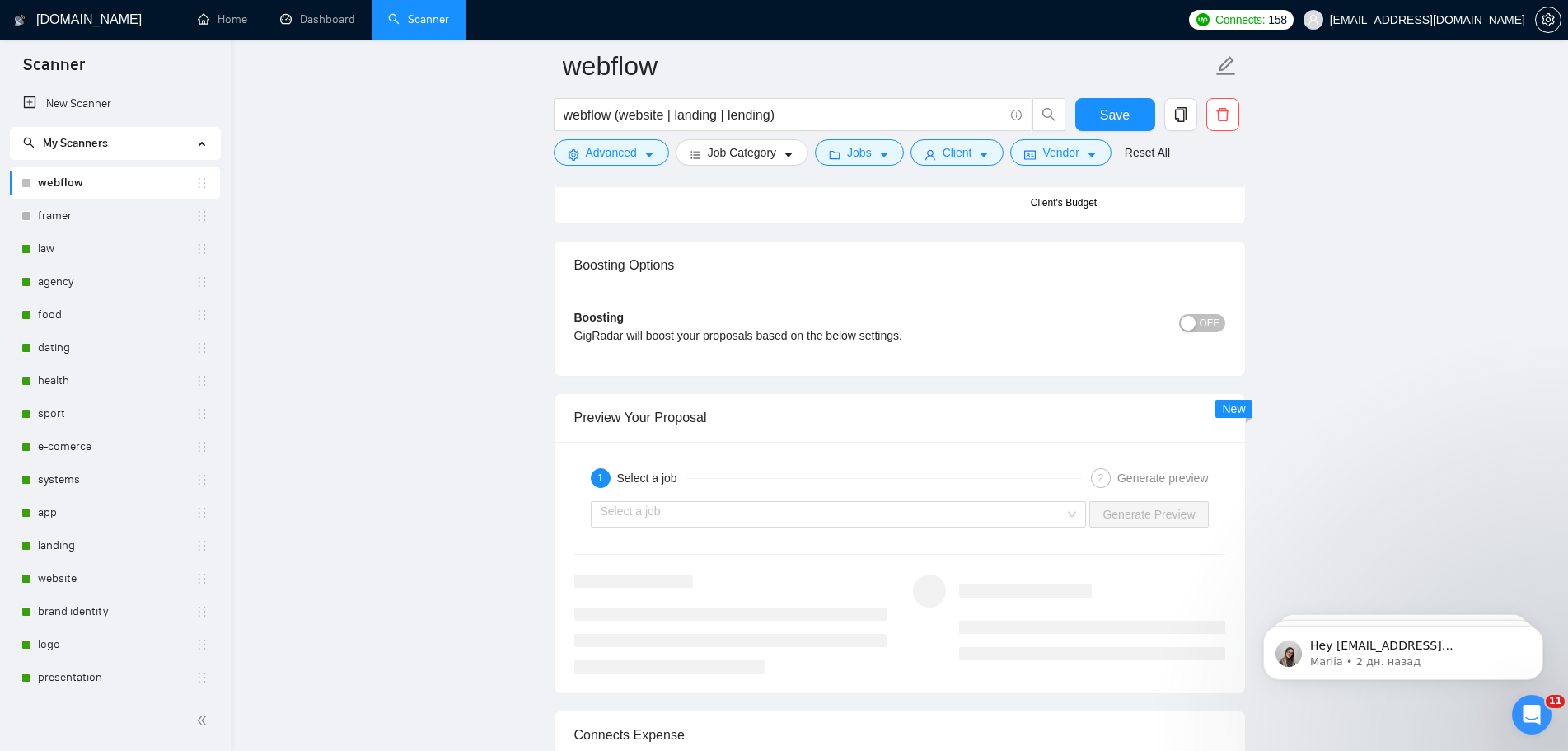
scroll to position [3133, 0]
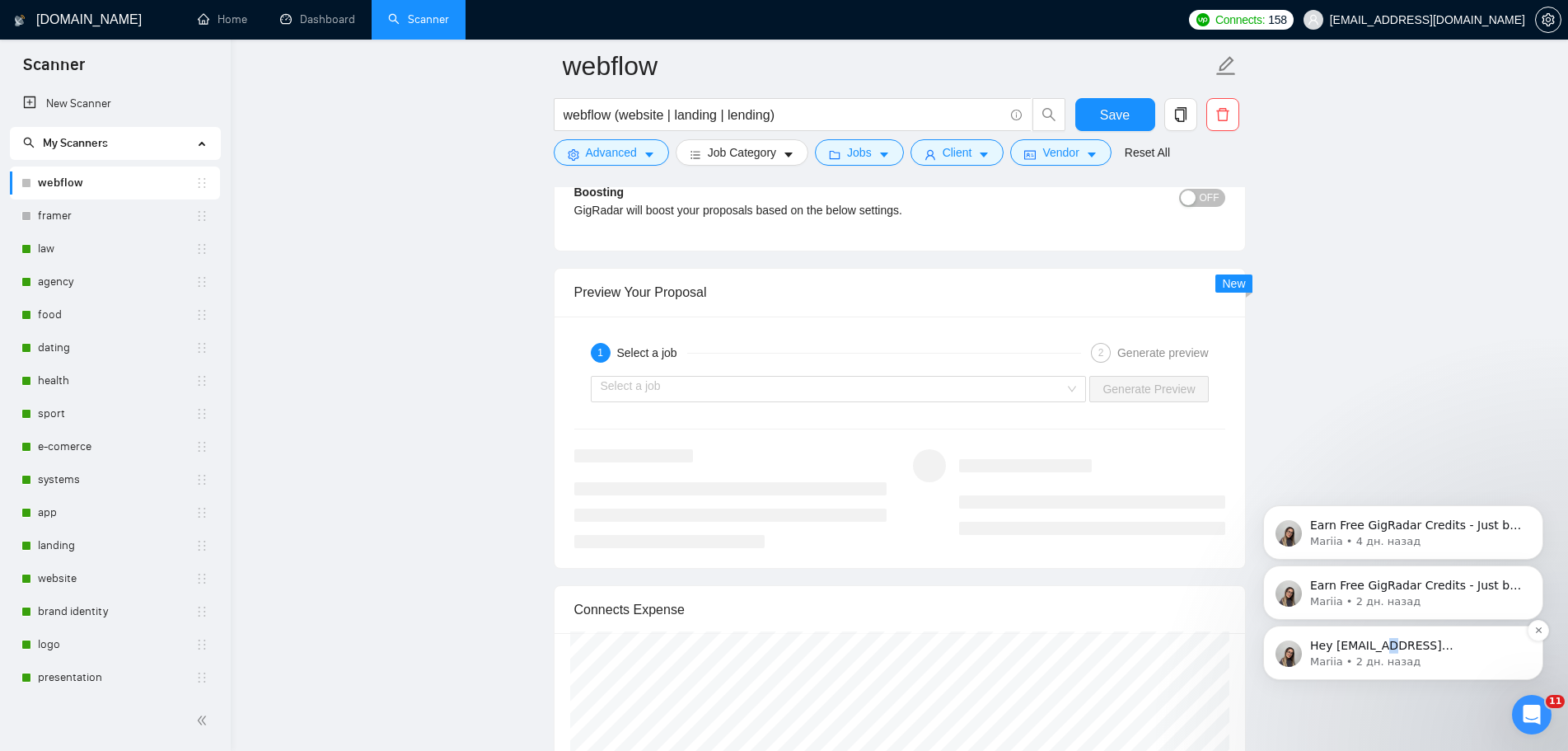
click at [1393, 643] on p "Hey [EMAIL_ADDRESS][DOMAIN_NAME], Looks like your Upwork agency VibeStyle Desig…" at bounding box center [1417, 646] width 213 height 16
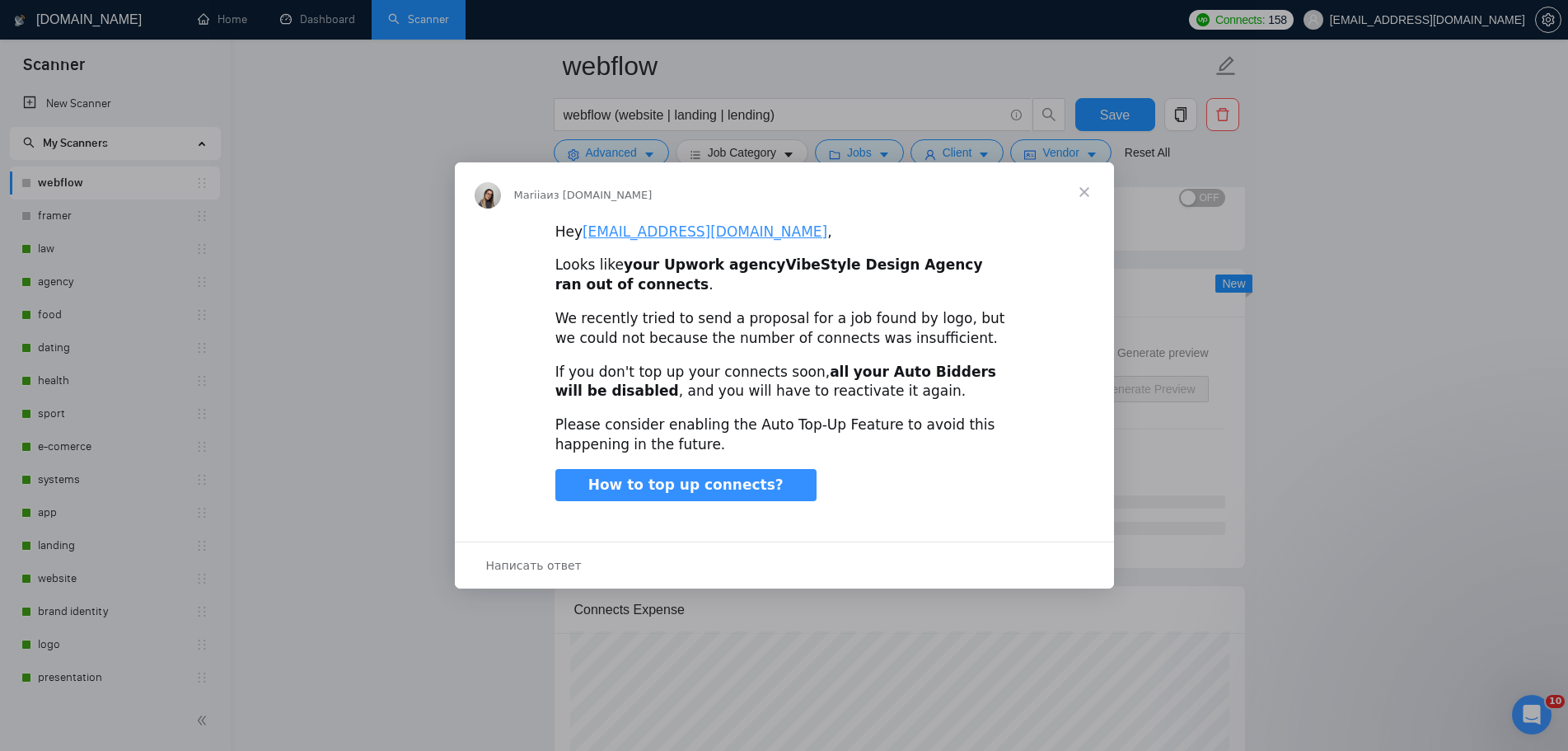
scroll to position [0, 0]
click at [1100, 193] on span "Закрыть" at bounding box center [1084, 192] width 59 height 59
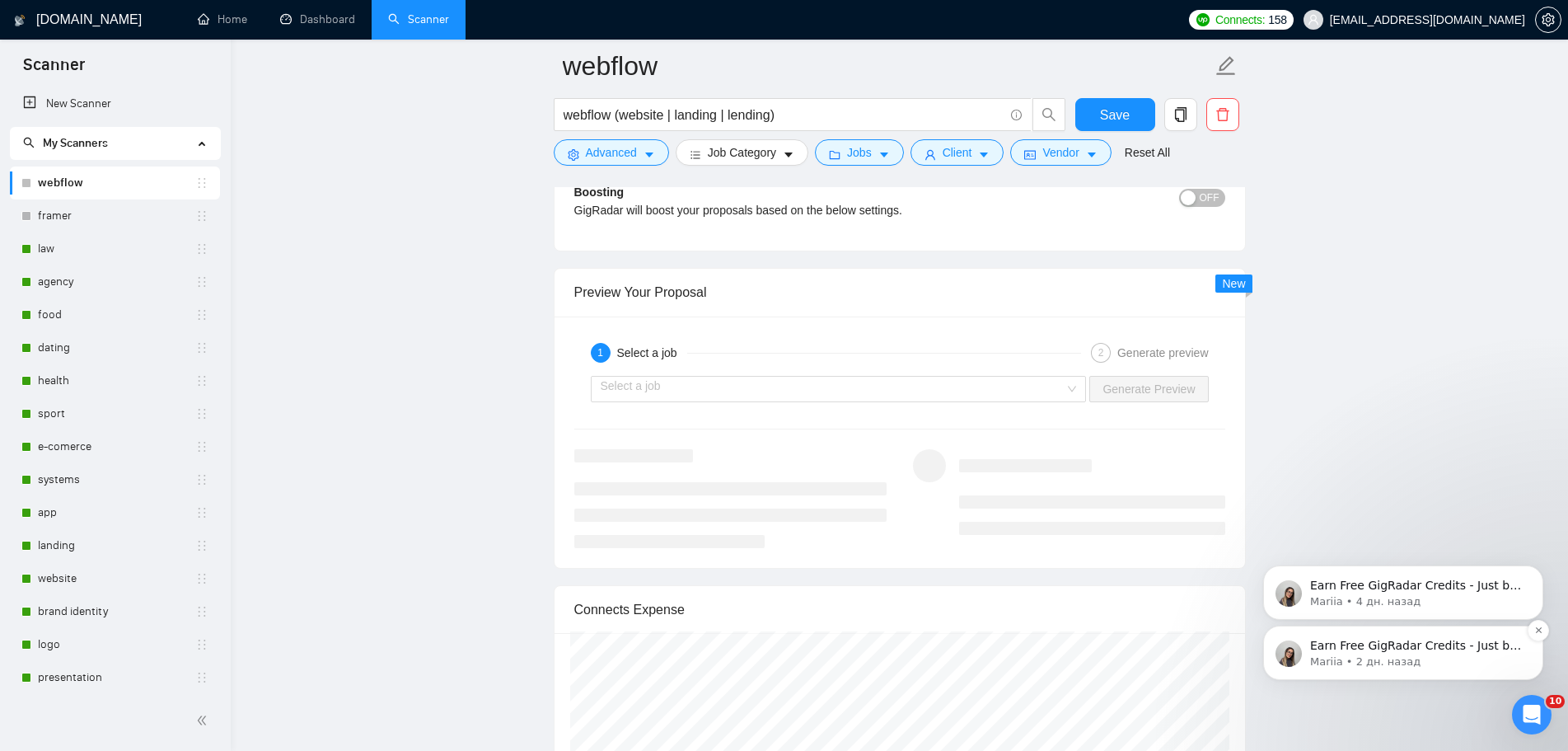
click at [1450, 677] on div "Earn Free GigRadar Credits - Just by Sharing Your Story! 💬 Want more credits fo…" at bounding box center [1402, 653] width 280 height 54
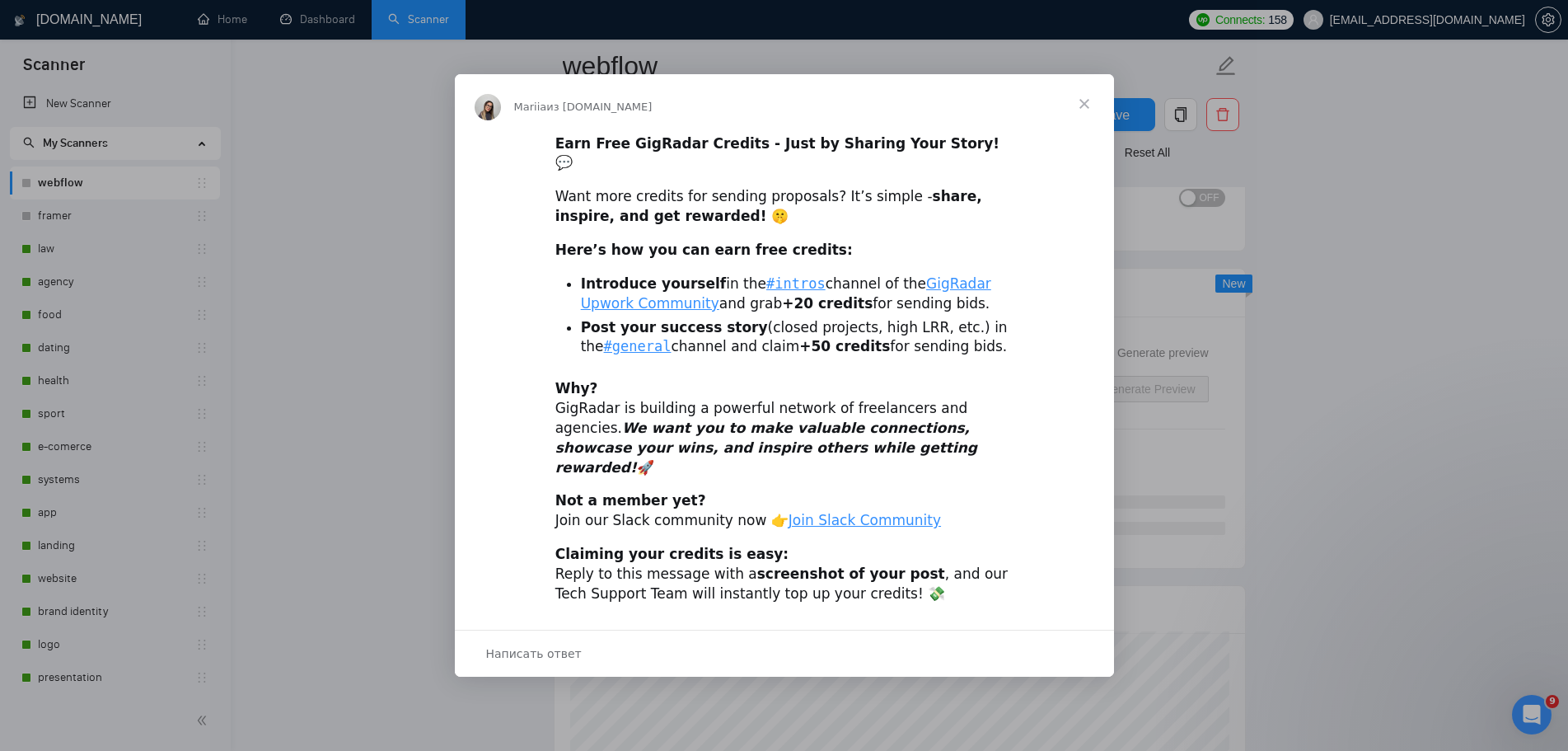
click at [1095, 116] on span "Закрыть" at bounding box center [1084, 104] width 59 height 59
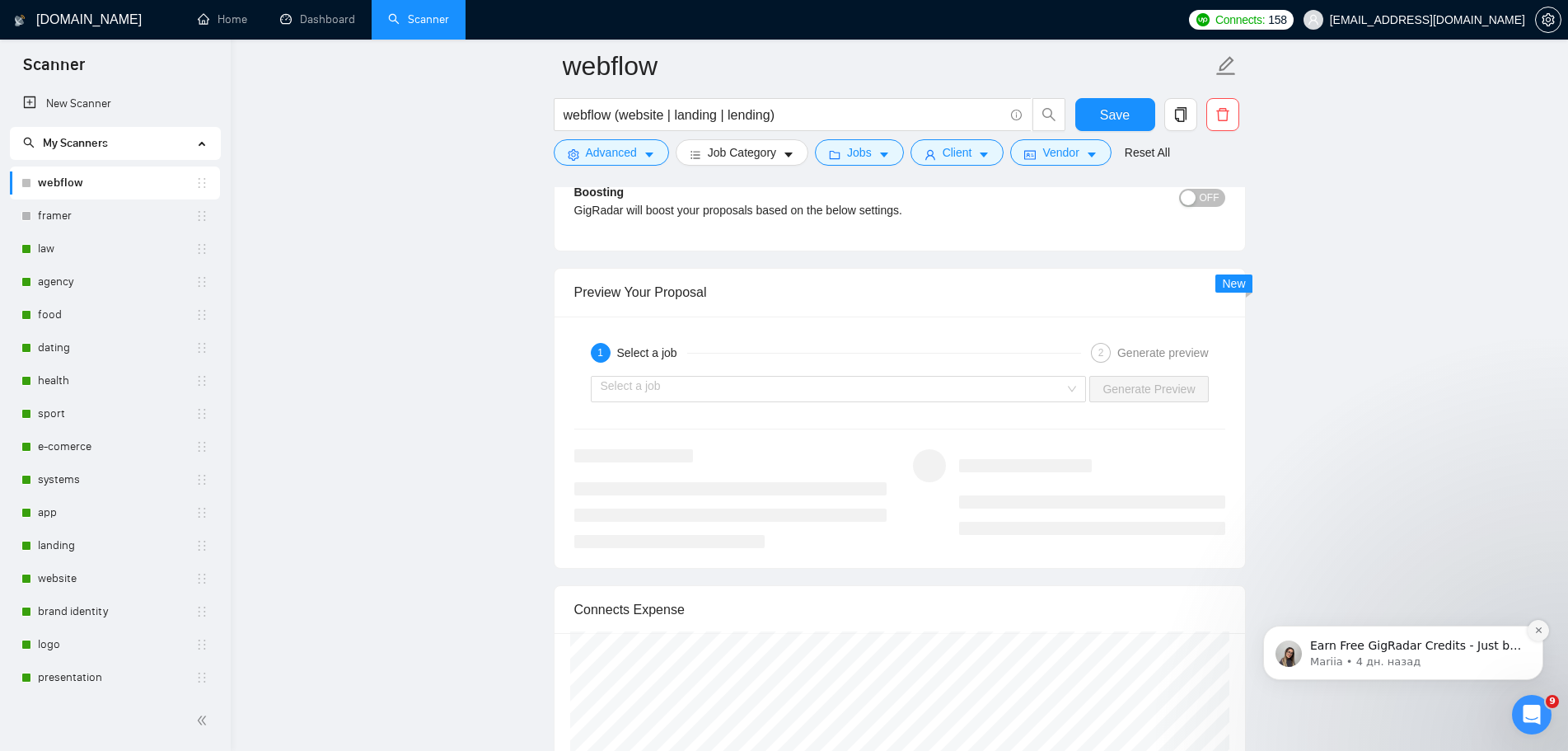
click at [1536, 626] on icon "Dismiss notification" at bounding box center [1538, 630] width 9 height 9
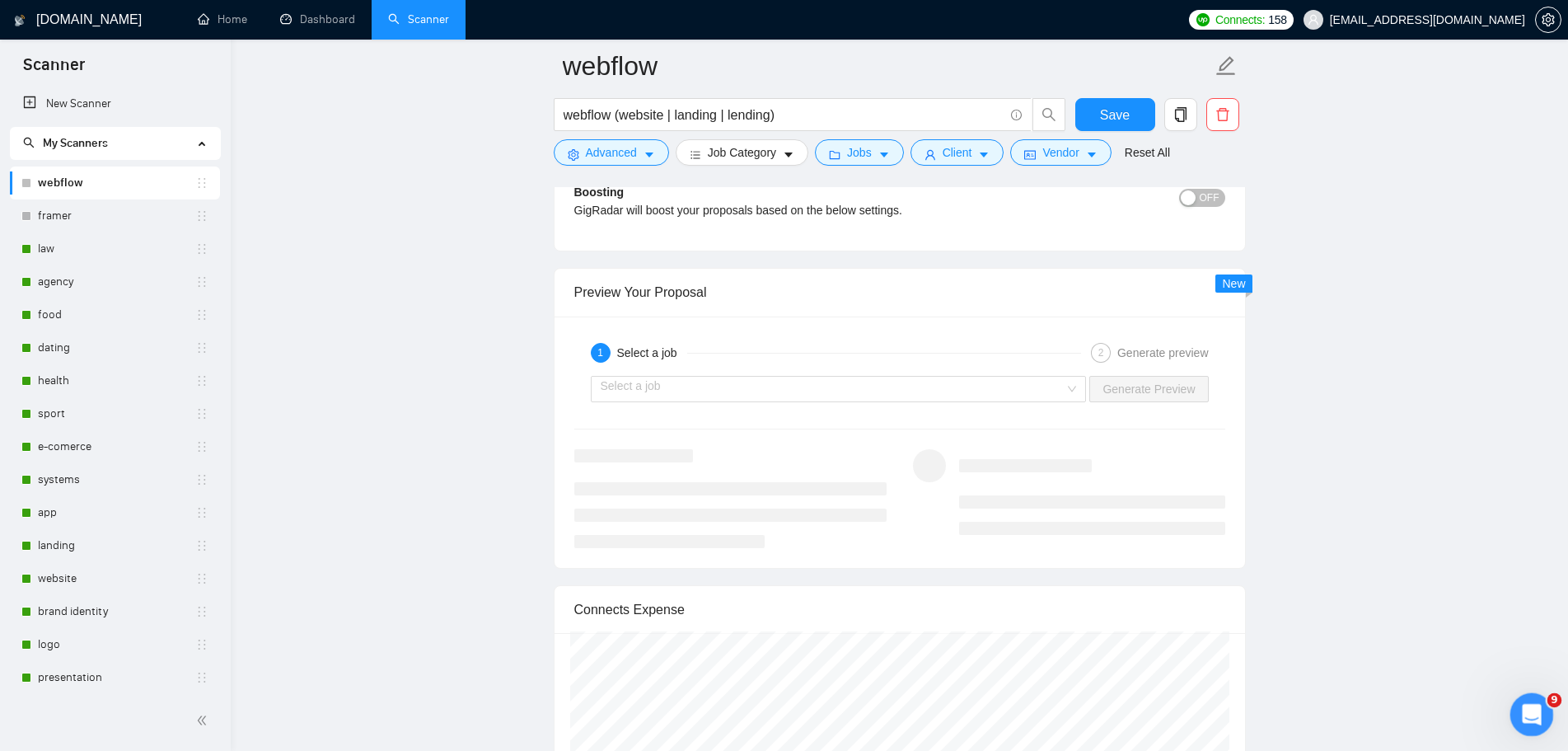
click at [1529, 716] on icon "Открыть службу сообщений Intercom" at bounding box center [1530, 713] width 27 height 27
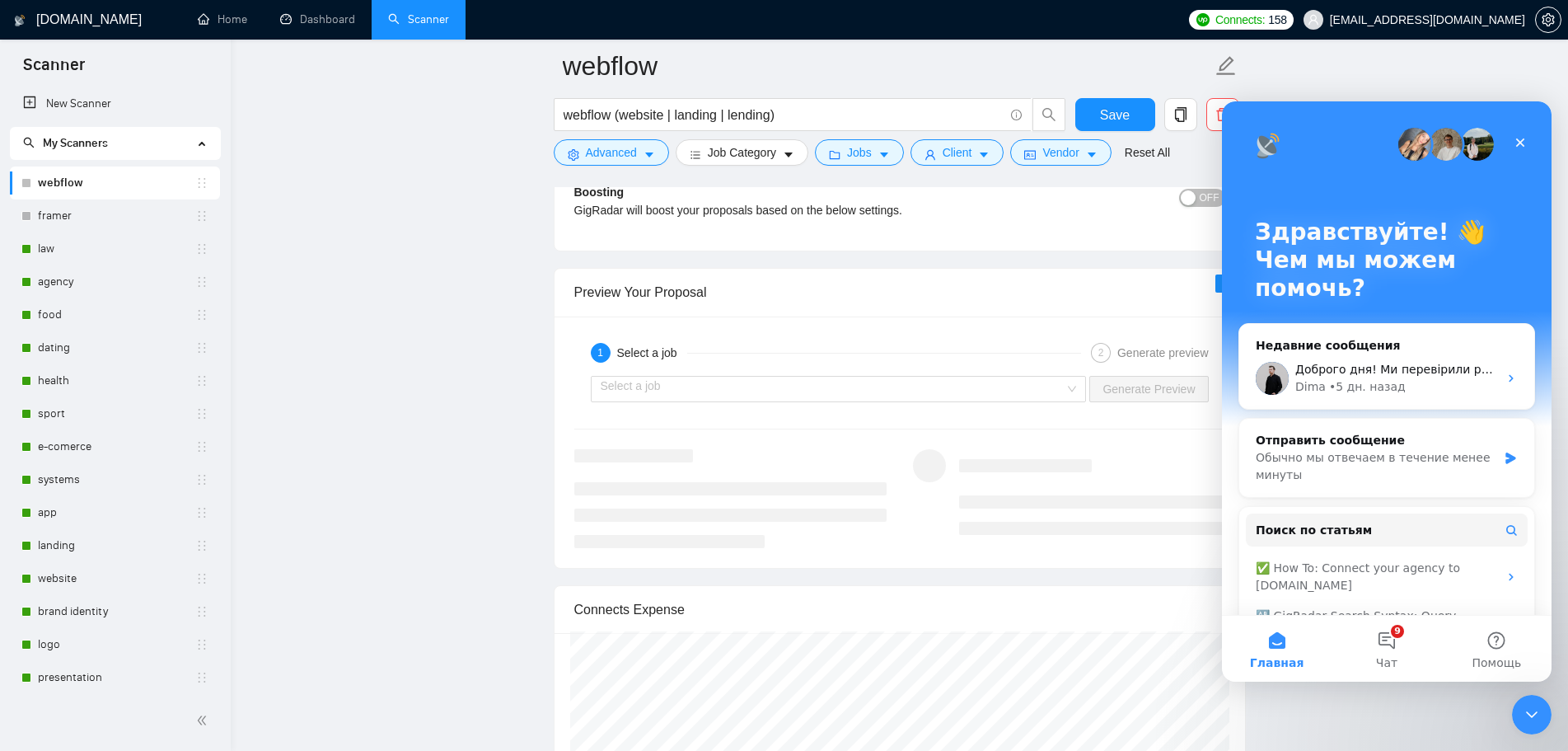
click at [1525, 147] on icon "Закрыть" at bounding box center [1521, 143] width 14 height 14
